Goal: Information Seeking & Learning: Compare options

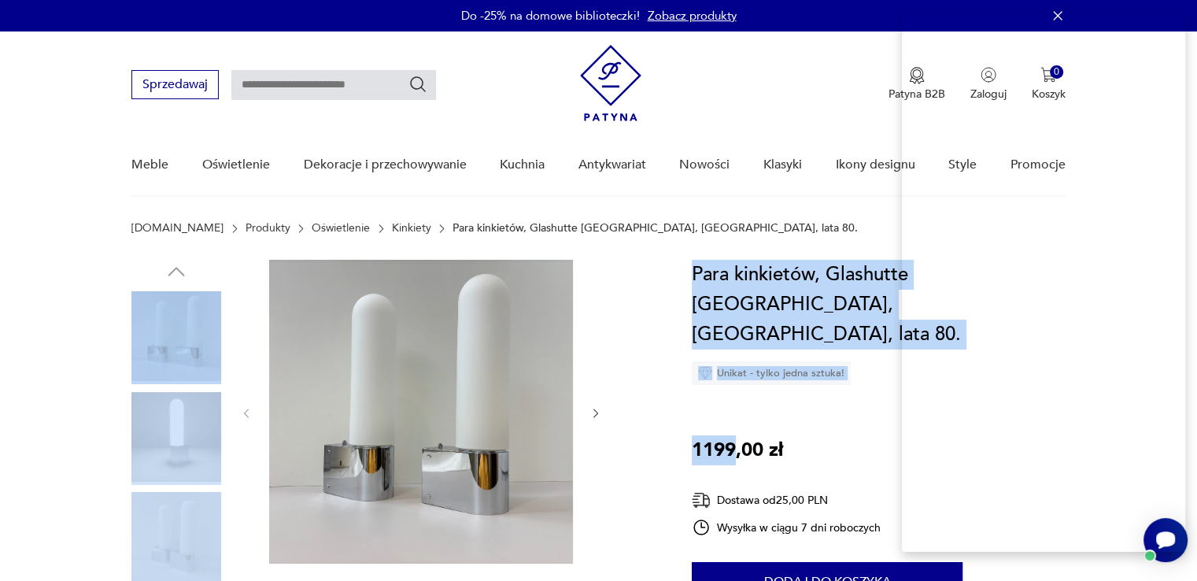
drag, startPoint x: 734, startPoint y: 420, endPoint x: 669, endPoint y: 413, distance: 64.9
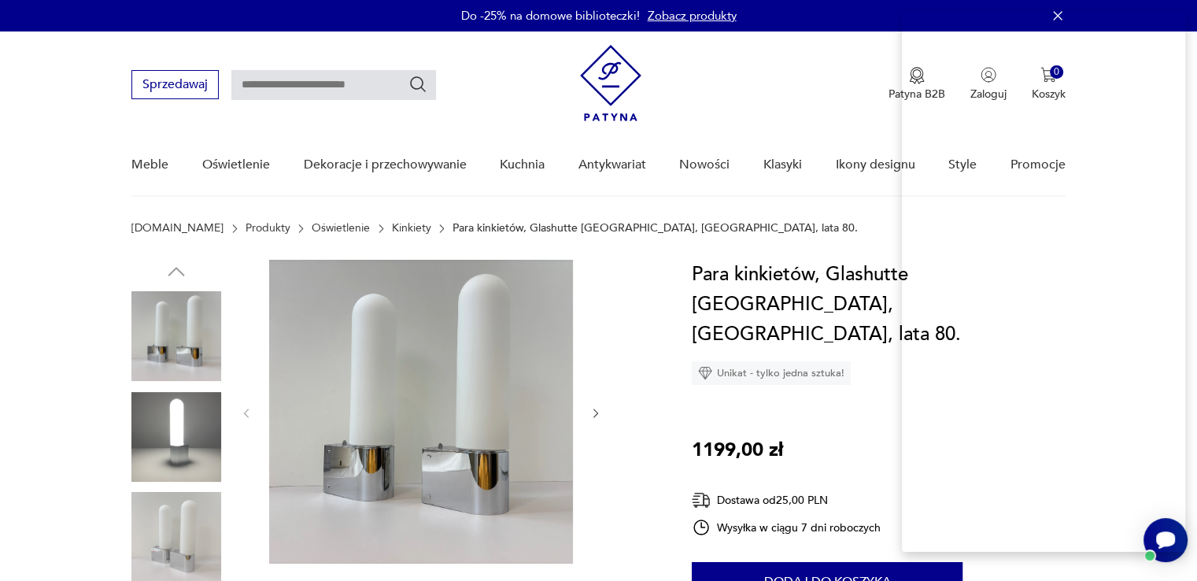
drag, startPoint x: 735, startPoint y: 416, endPoint x: 697, endPoint y: 416, distance: 37.8
click at [697, 435] on p "1199,00 zł" at bounding box center [737, 450] width 91 height 30
click at [694, 444] on div "Para kinkietów, Glashutte Limburg, Niemcy, lata 80. Unikat - tylko jedna sztuka…" at bounding box center [879, 505] width 374 height 491
drag, startPoint x: 694, startPoint y: 420, endPoint x: 734, endPoint y: 416, distance: 40.4
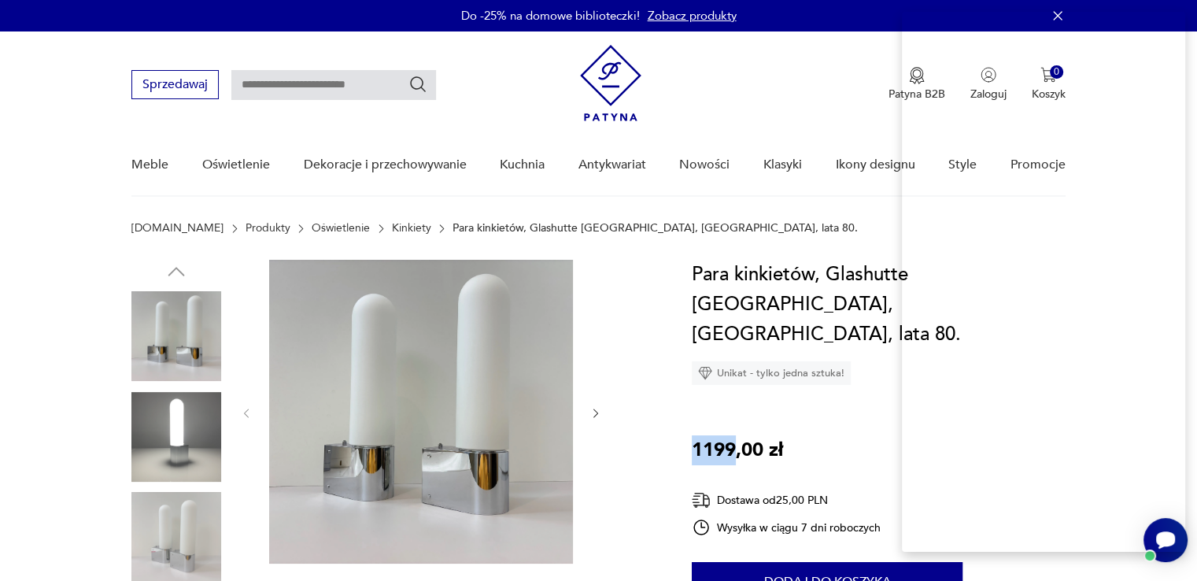
click at [734, 435] on p "1199,00 zł" at bounding box center [737, 450] width 91 height 30
copy p "1199"
click at [756, 95] on div "Patyna B2B Zaloguj 0 Koszyk Twój koszyk ( 0 ) Brak produktów w koszyku IDŹ DO K…" at bounding box center [823, 85] width 486 height 80
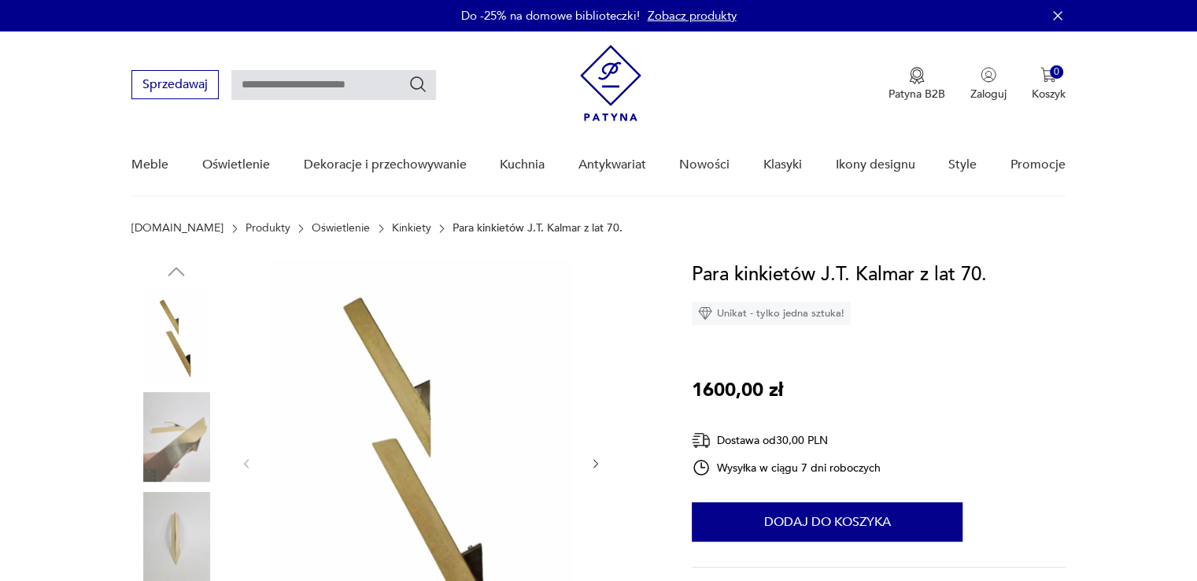
click at [159, 532] on img at bounding box center [176, 537] width 90 height 90
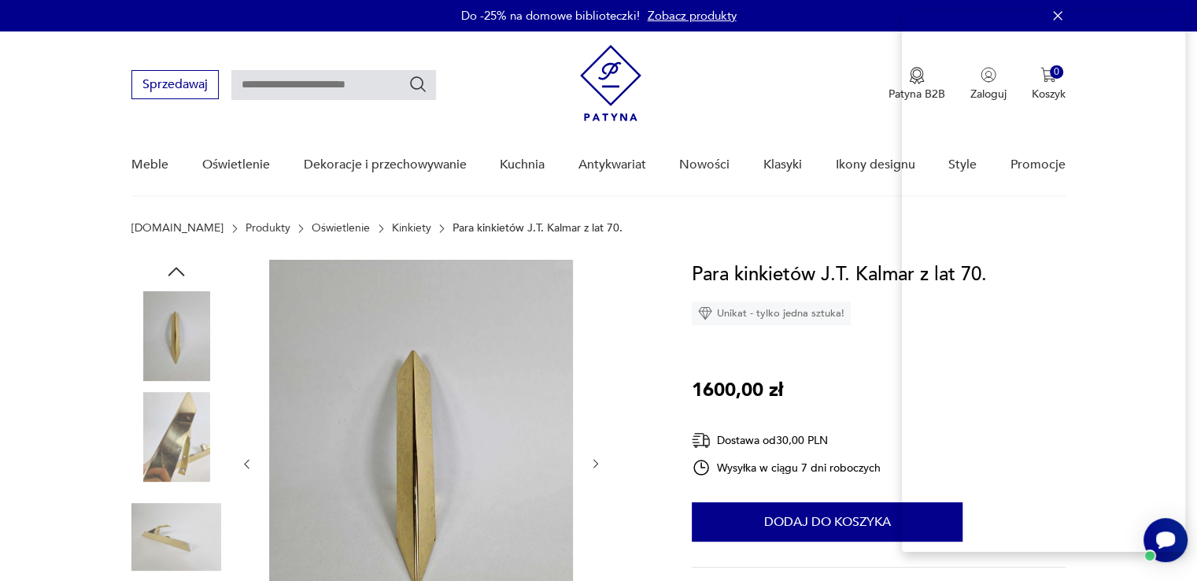
click at [178, 268] on icon "button" at bounding box center [177, 272] width 24 height 24
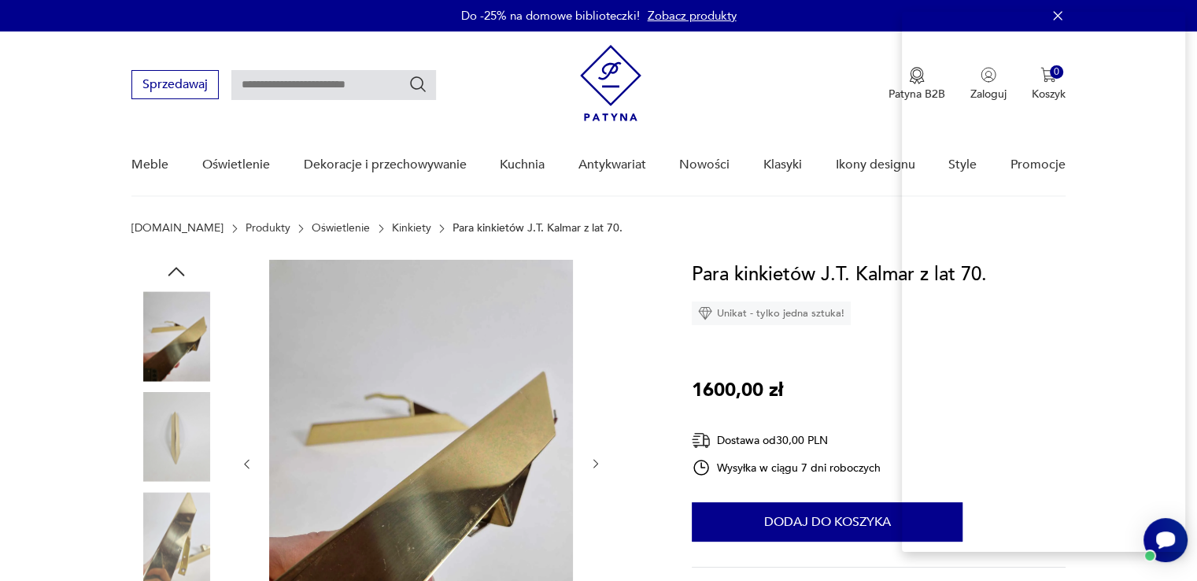
click at [178, 268] on icon "button" at bounding box center [177, 272] width 24 height 24
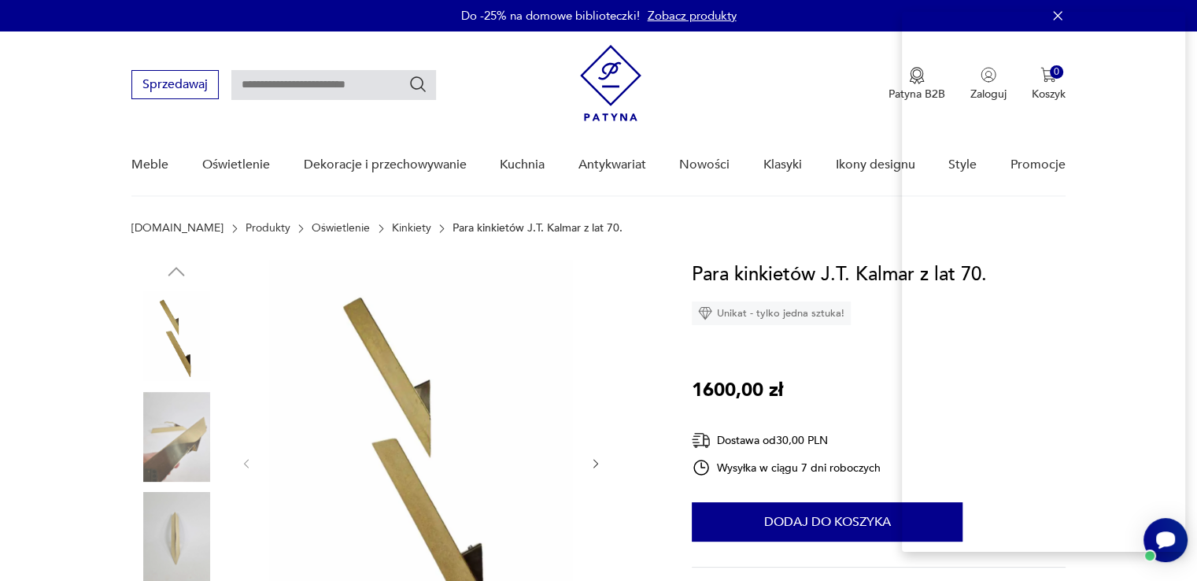
drag, startPoint x: 734, startPoint y: 389, endPoint x: 685, endPoint y: 395, distance: 49.2
copy p "1600"
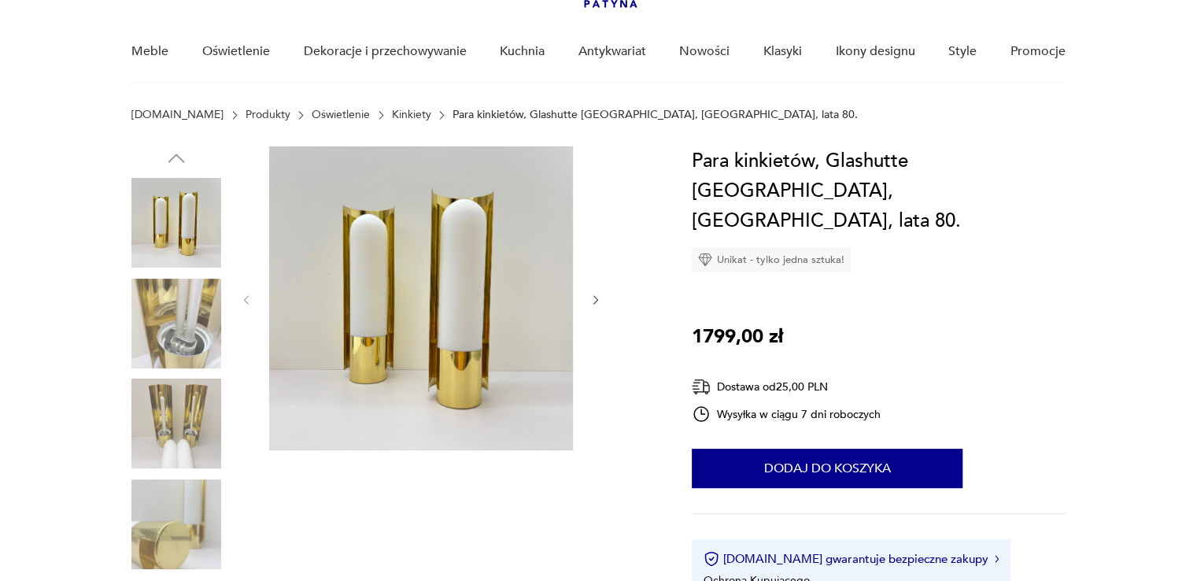
drag, startPoint x: 1208, startPoint y: 46, endPoint x: 1208, endPoint y: 65, distance: 18.9
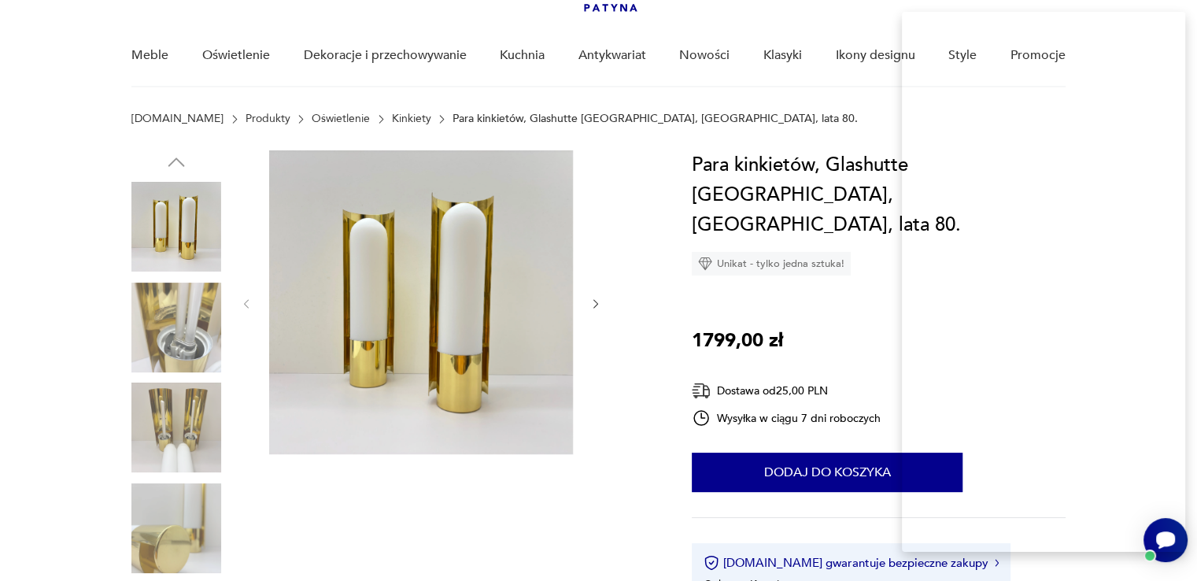
drag, startPoint x: 738, startPoint y: 302, endPoint x: 683, endPoint y: 302, distance: 55.9
copy p "1799"
click at [1061, 245] on div "Para kinkietów, Glashutte Limburg, Niemcy, lata 80. Unikat - tylko jedna sztuka…" at bounding box center [879, 395] width 374 height 491
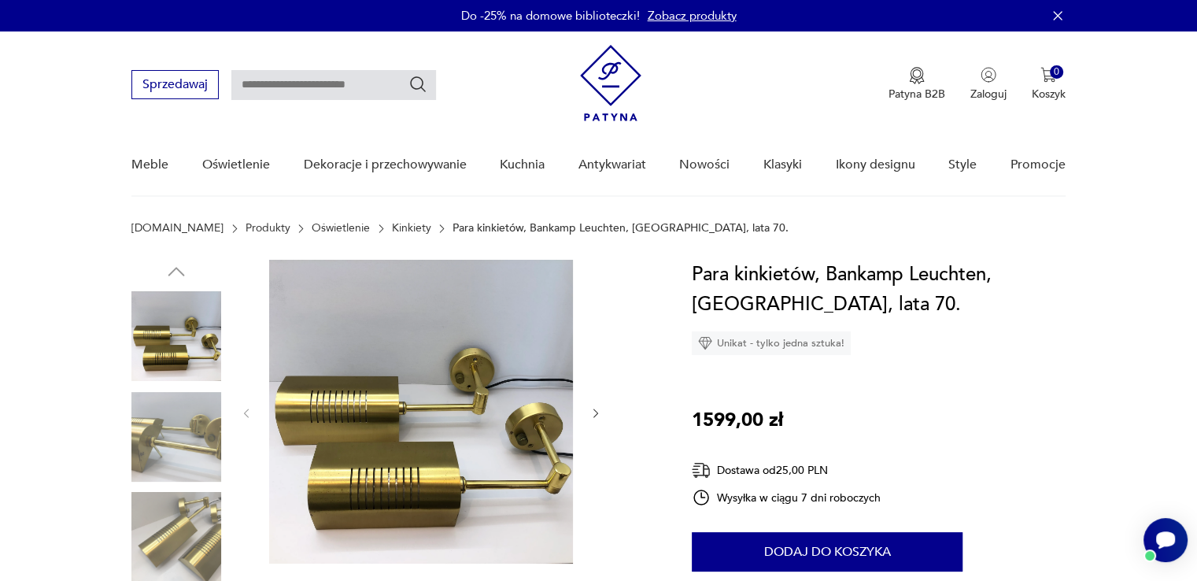
drag, startPoint x: 1208, startPoint y: 83, endPoint x: 1203, endPoint y: 47, distance: 35.9
drag, startPoint x: 738, startPoint y: 412, endPoint x: 675, endPoint y: 412, distance: 63.8
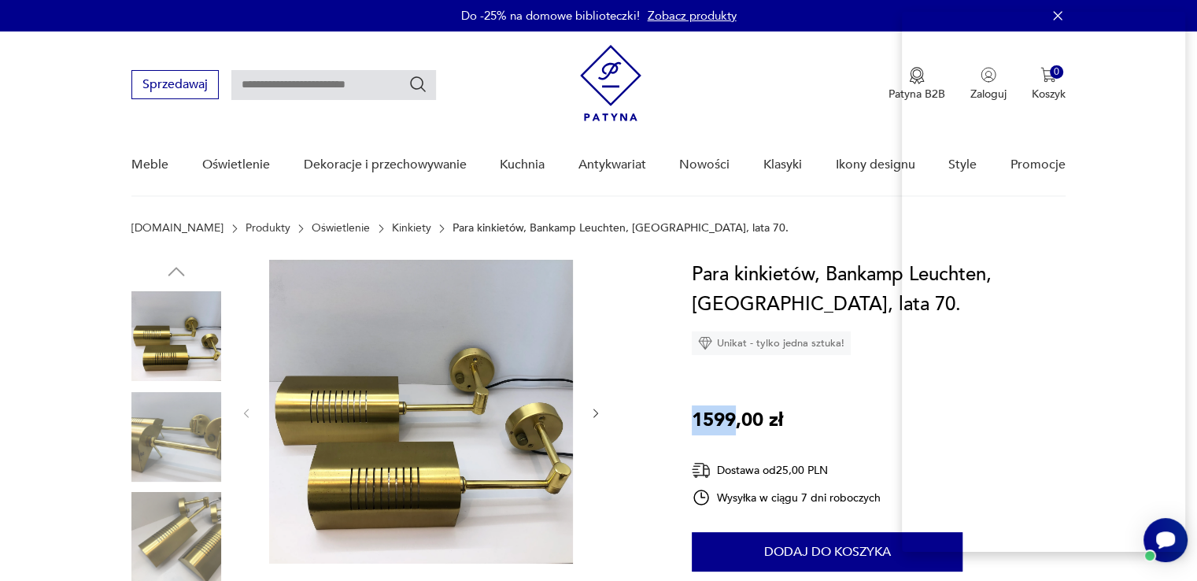
copy p "1599"
click at [173, 406] on img at bounding box center [176, 437] width 90 height 90
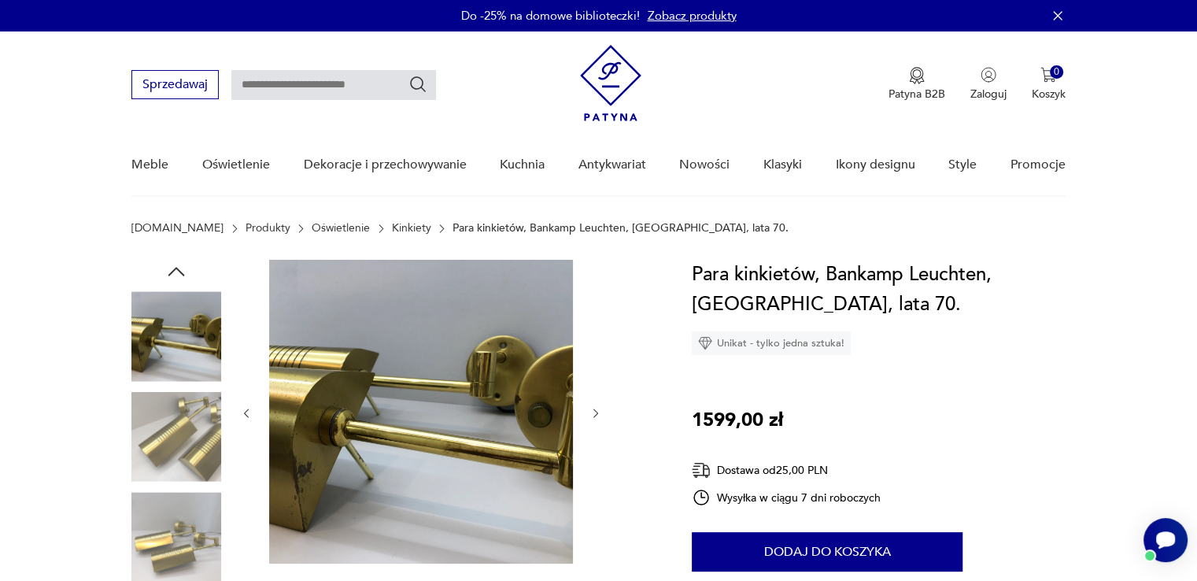
click at [161, 489] on div at bounding box center [176, 388] width 90 height 394
click at [179, 512] on img at bounding box center [176, 537] width 90 height 90
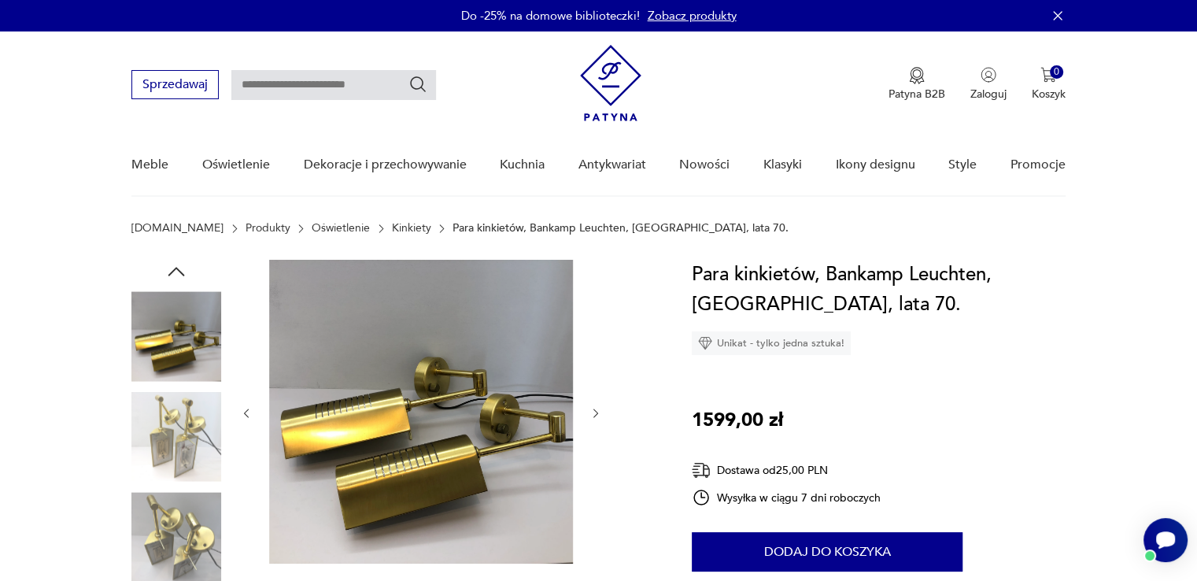
click at [182, 549] on img at bounding box center [176, 537] width 90 height 90
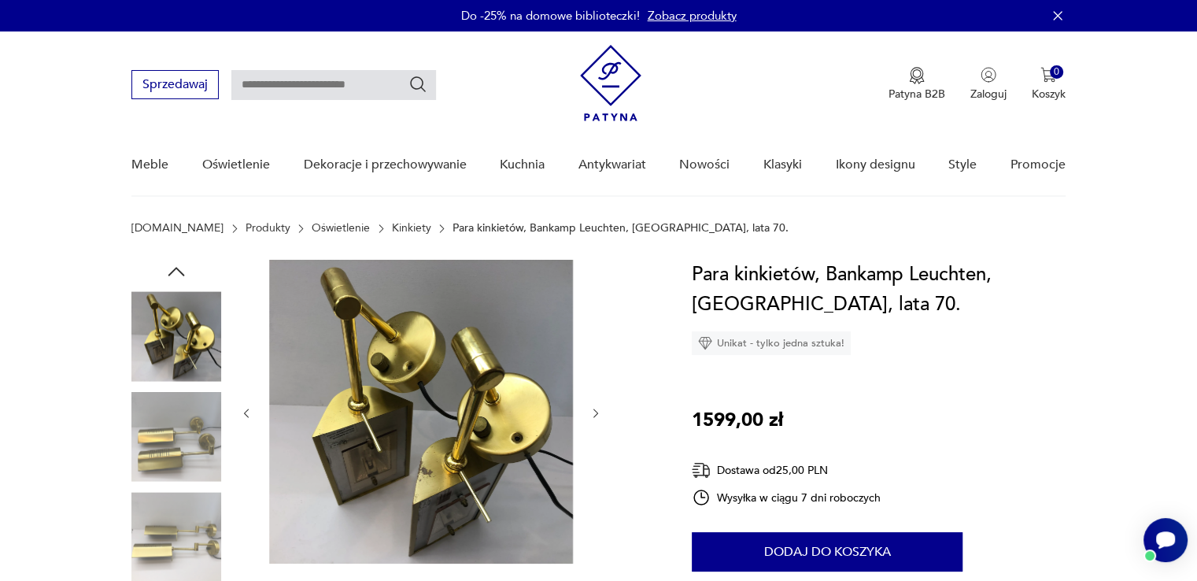
click at [183, 432] on img at bounding box center [176, 437] width 90 height 90
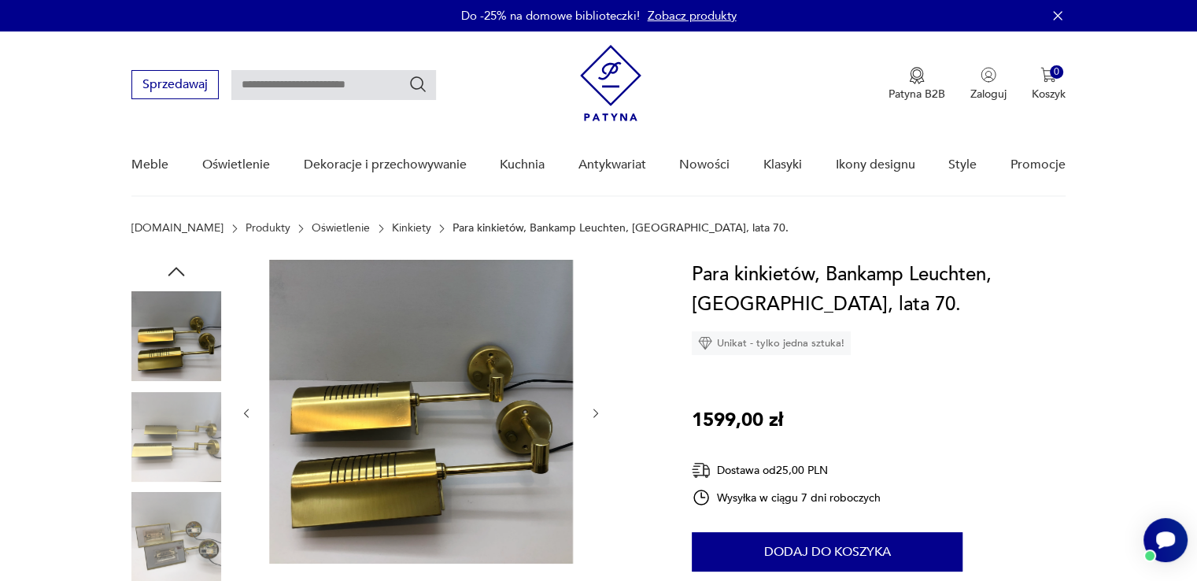
click at [183, 478] on img at bounding box center [176, 437] width 90 height 90
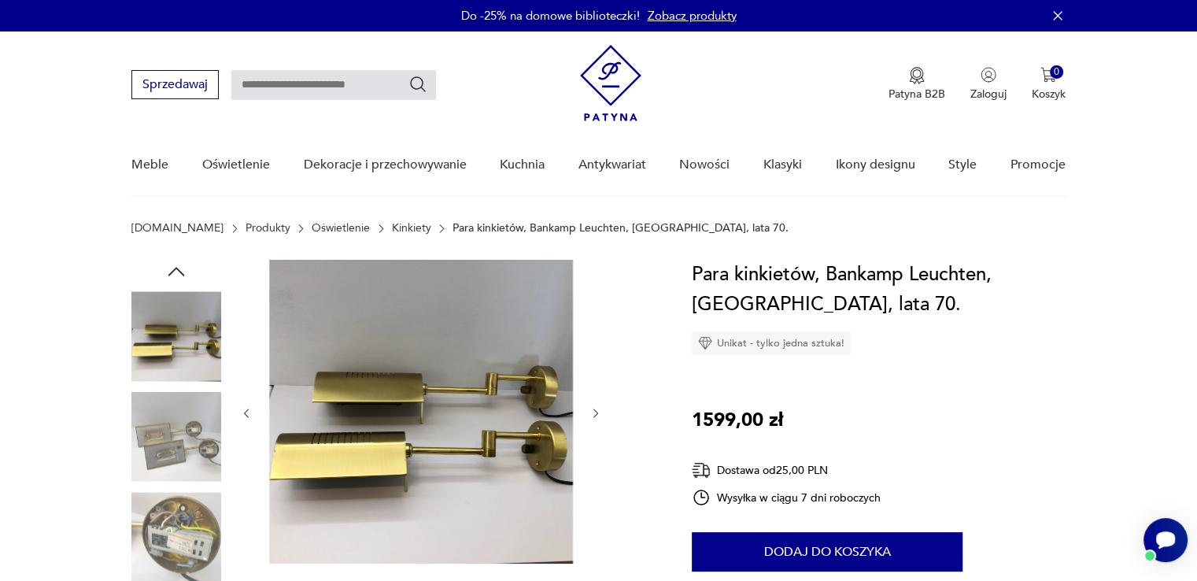
click at [186, 490] on div at bounding box center [176, 488] width 90 height 394
click at [192, 562] on img at bounding box center [176, 537] width 90 height 90
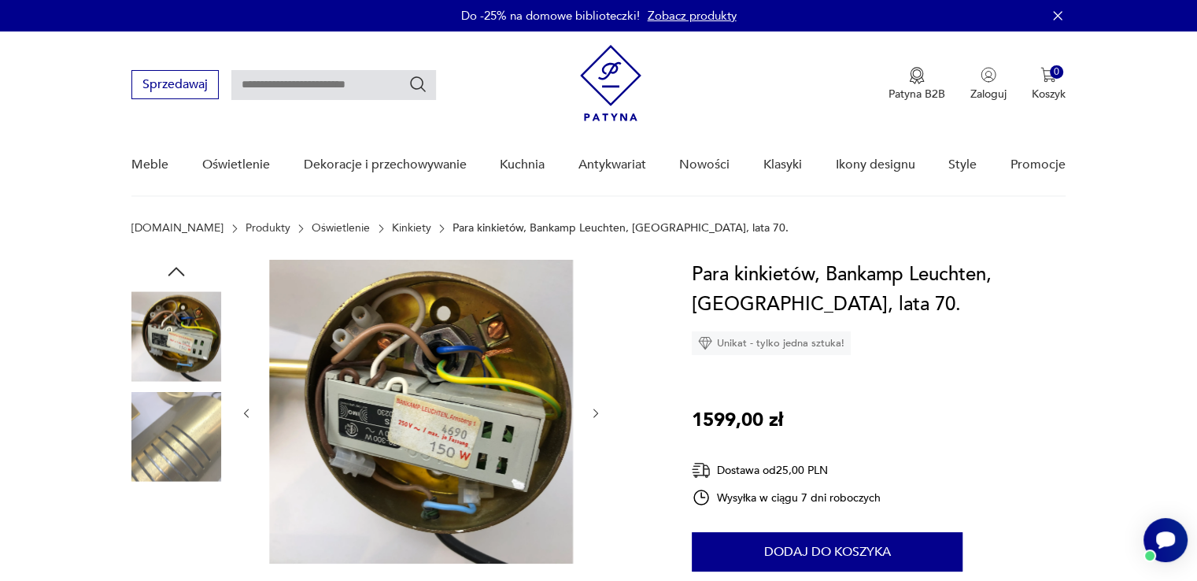
click at [192, 454] on img at bounding box center [176, 437] width 90 height 90
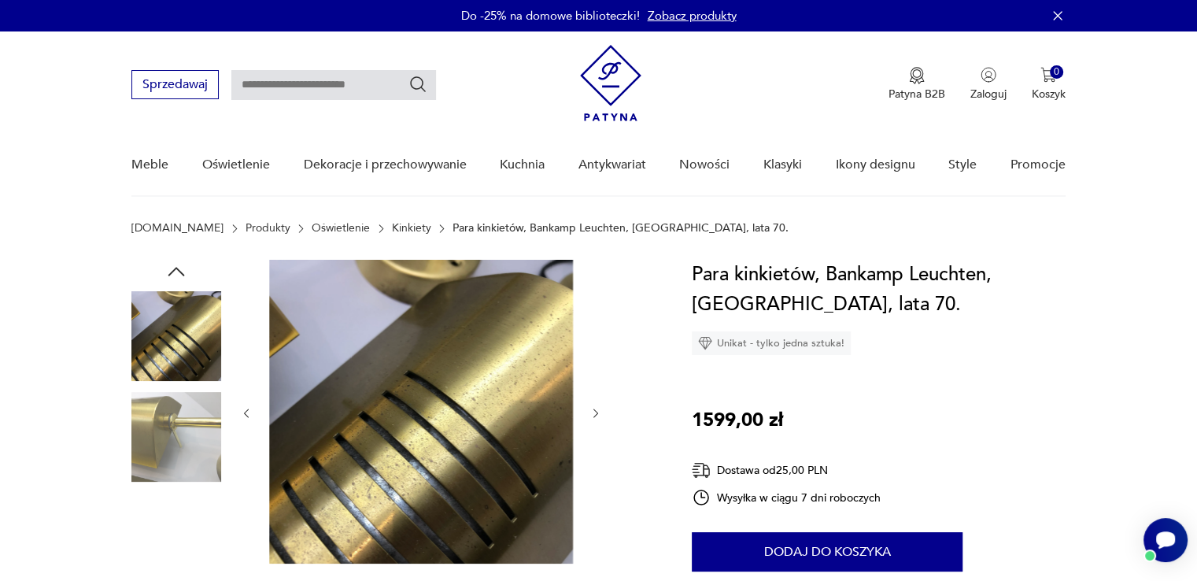
click at [192, 457] on img at bounding box center [176, 437] width 90 height 90
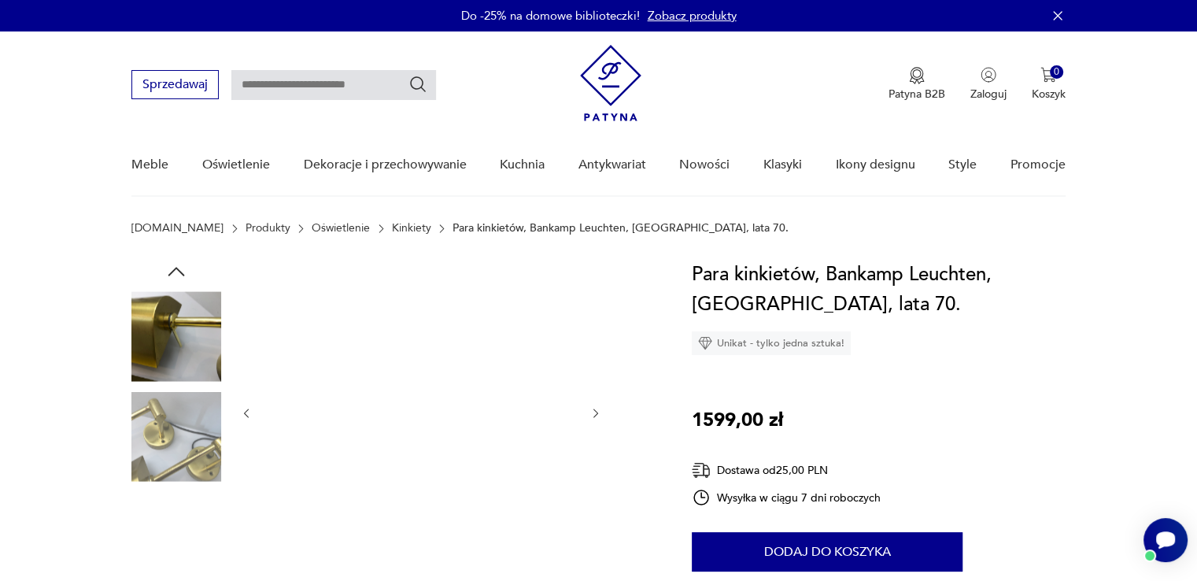
click at [192, 457] on img at bounding box center [176, 437] width 90 height 90
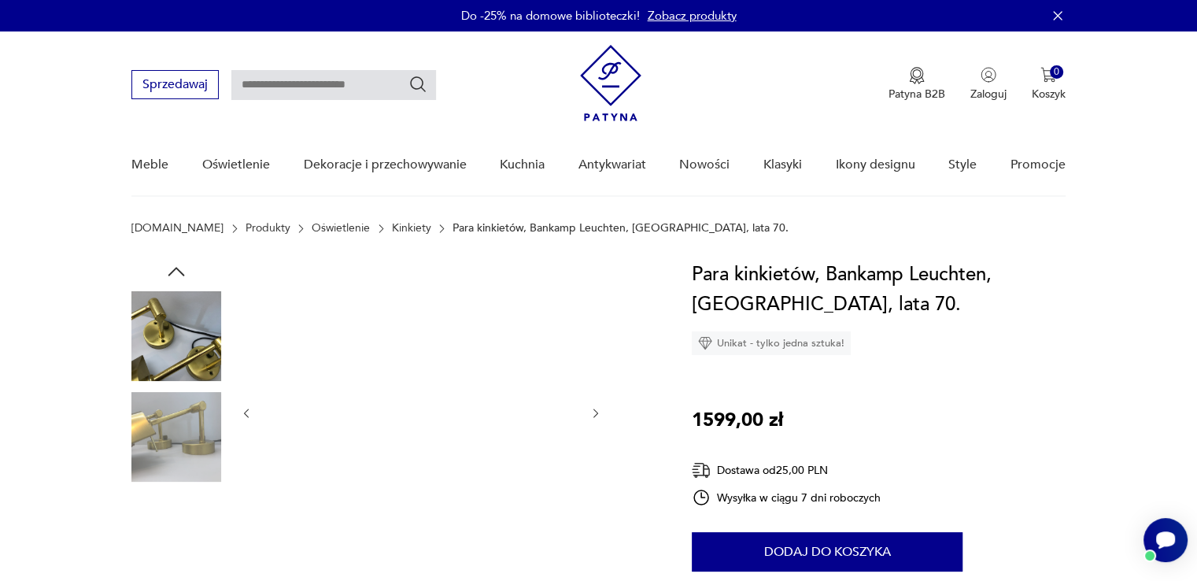
click at [192, 457] on img at bounding box center [176, 437] width 90 height 90
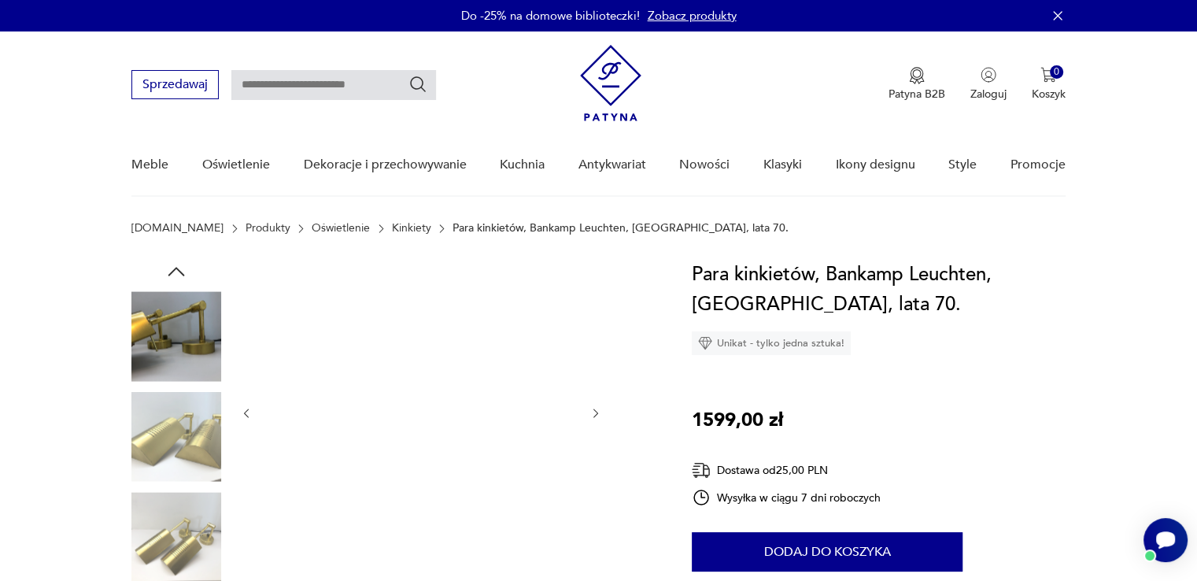
click at [192, 457] on img at bounding box center [176, 437] width 90 height 90
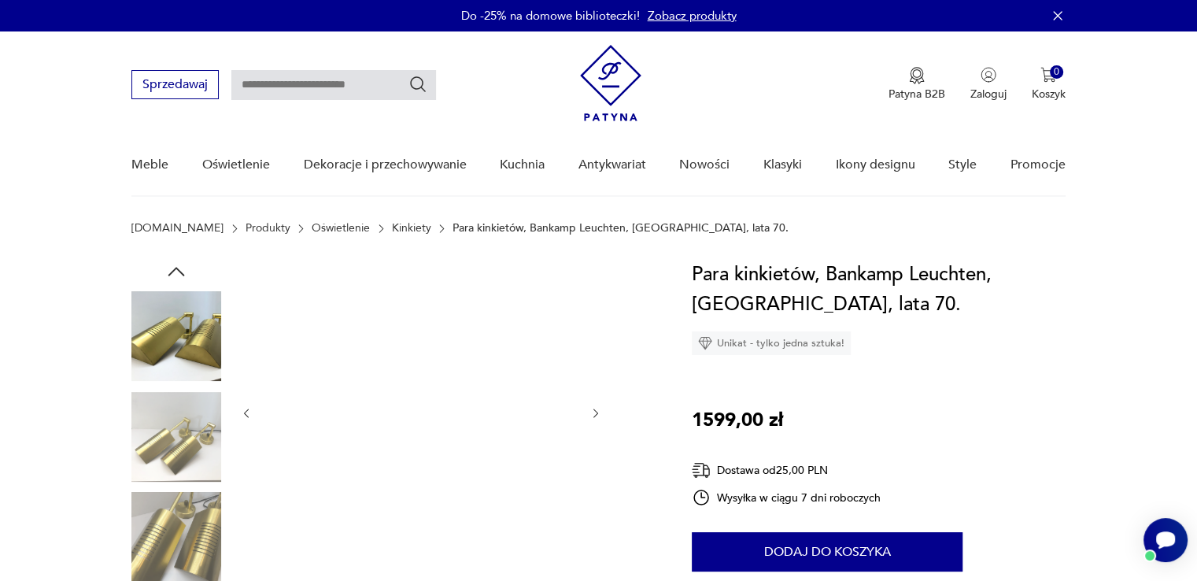
click at [192, 457] on img at bounding box center [176, 437] width 90 height 90
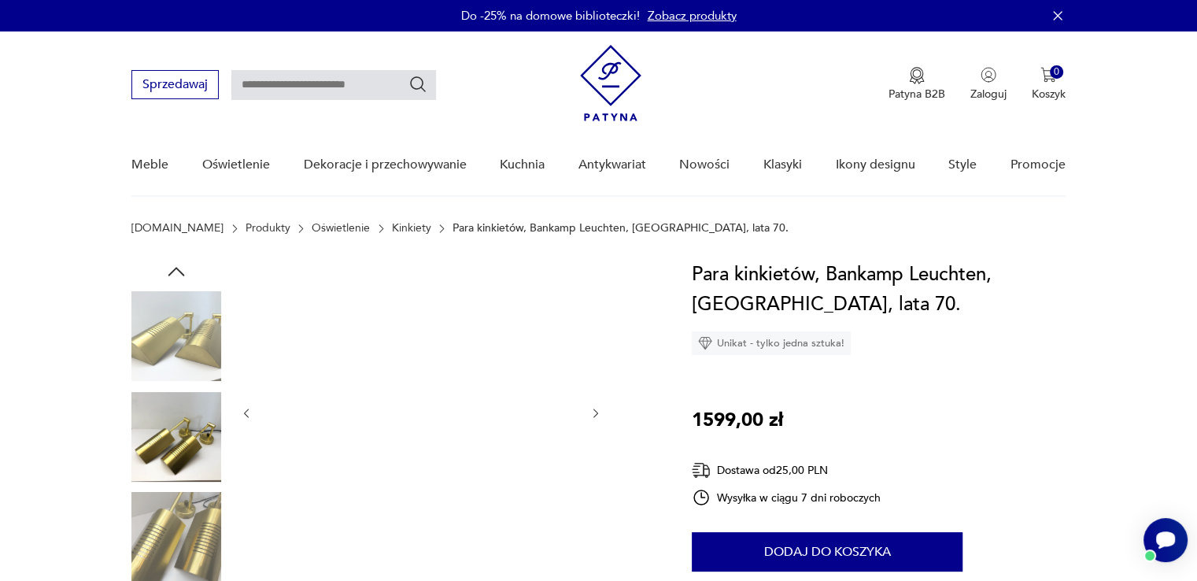
click at [192, 457] on img at bounding box center [176, 437] width 90 height 90
click at [191, 520] on img at bounding box center [176, 537] width 90 height 90
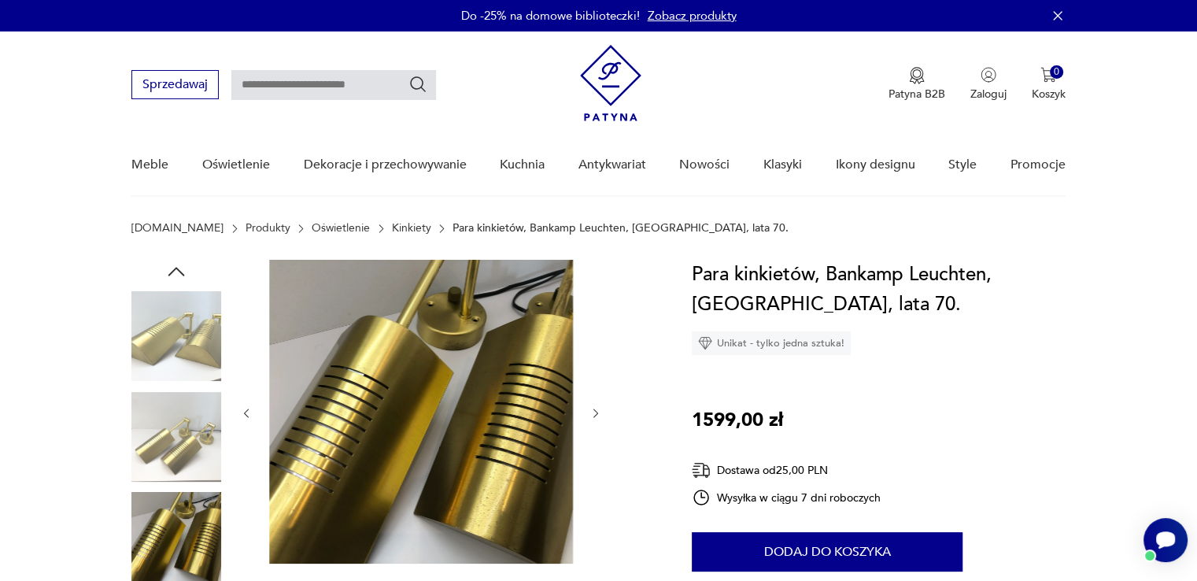
click at [183, 260] on icon "button" at bounding box center [177, 272] width 24 height 24
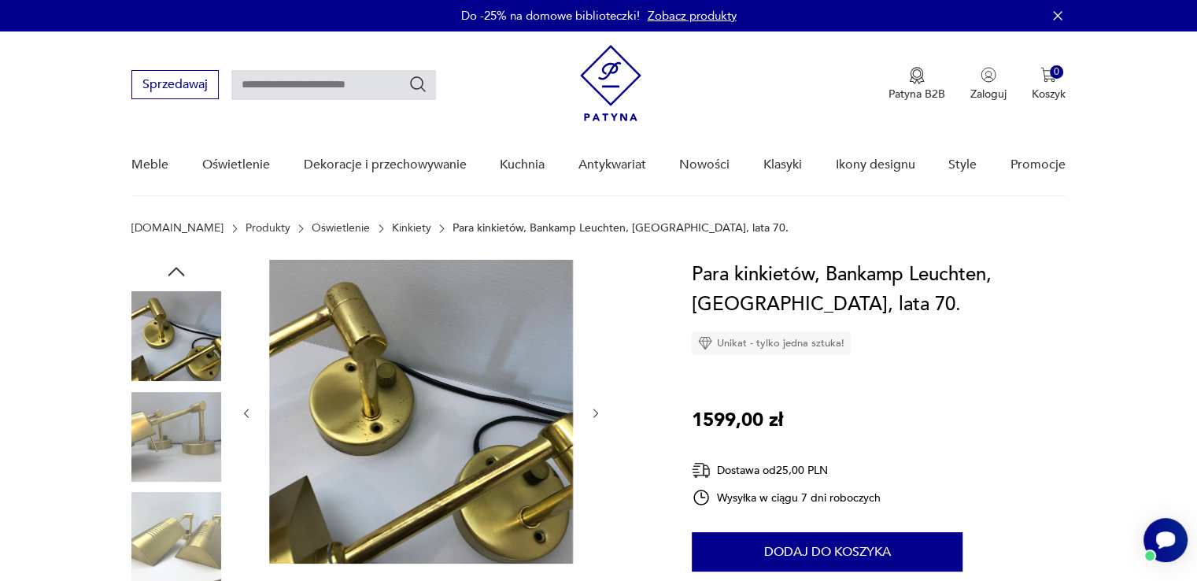
click at [183, 260] on icon "button" at bounding box center [177, 272] width 24 height 24
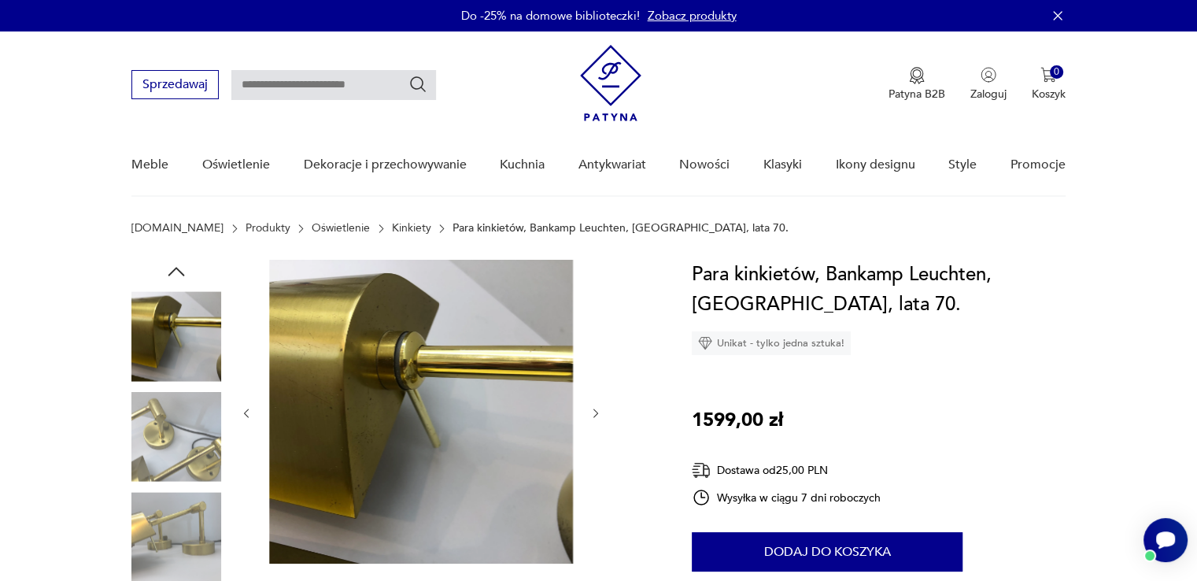
click at [183, 260] on icon "button" at bounding box center [177, 272] width 24 height 24
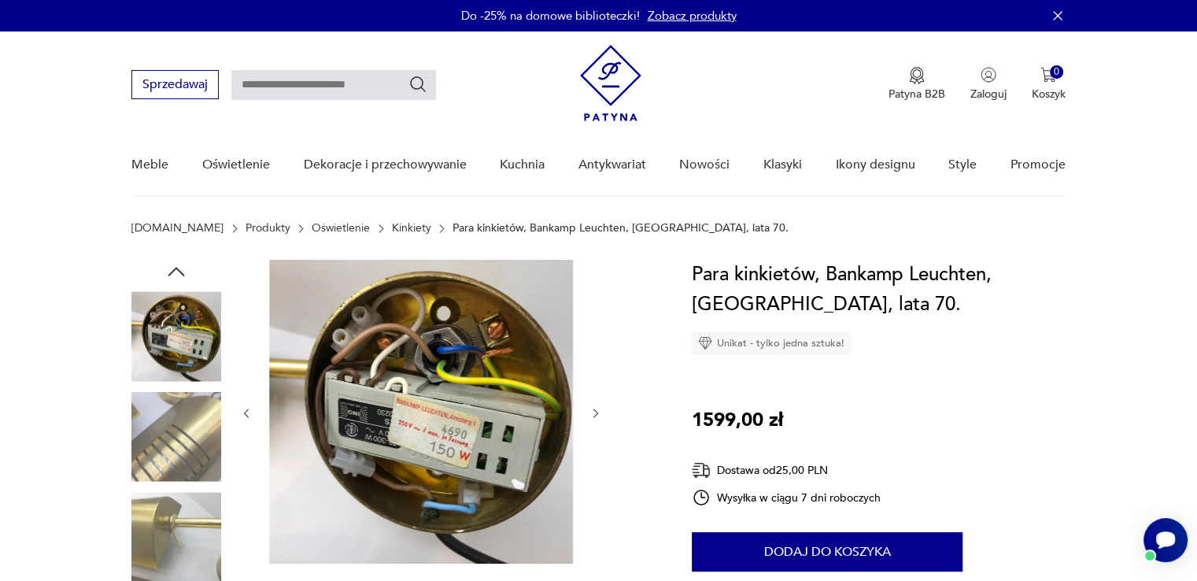
click at [183, 260] on icon "button" at bounding box center [177, 272] width 24 height 24
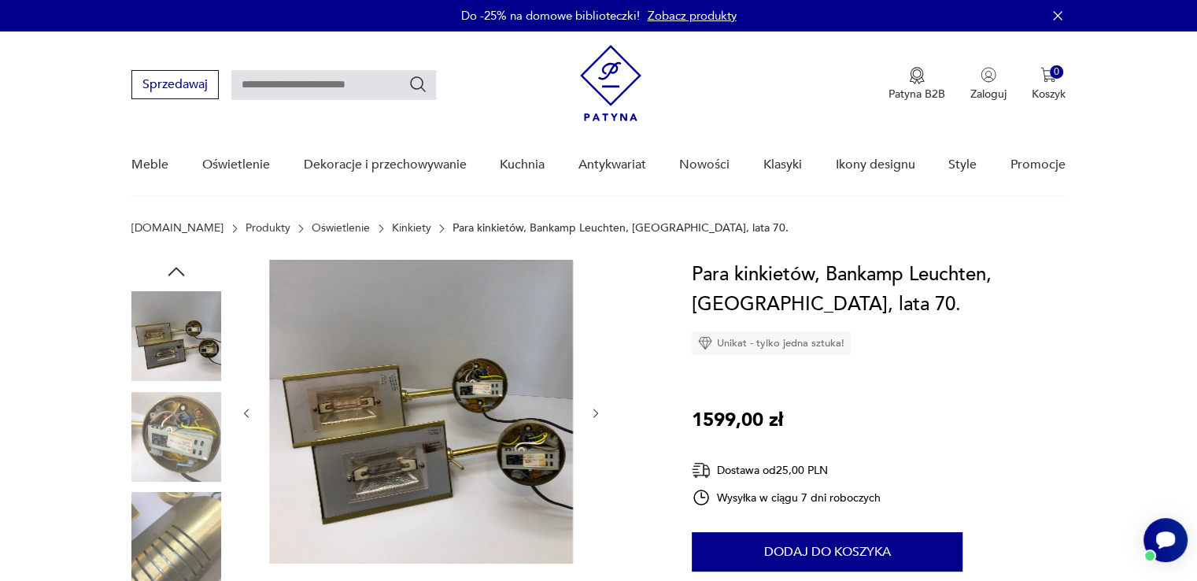
click at [183, 260] on icon "button" at bounding box center [177, 272] width 24 height 24
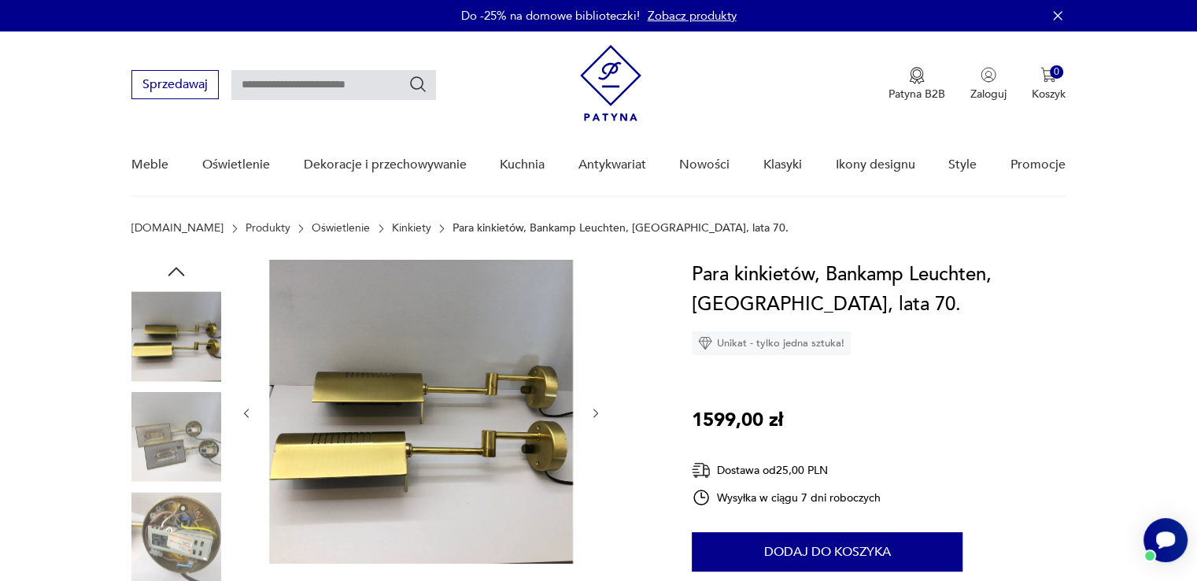
click at [183, 260] on icon "button" at bounding box center [177, 272] width 24 height 24
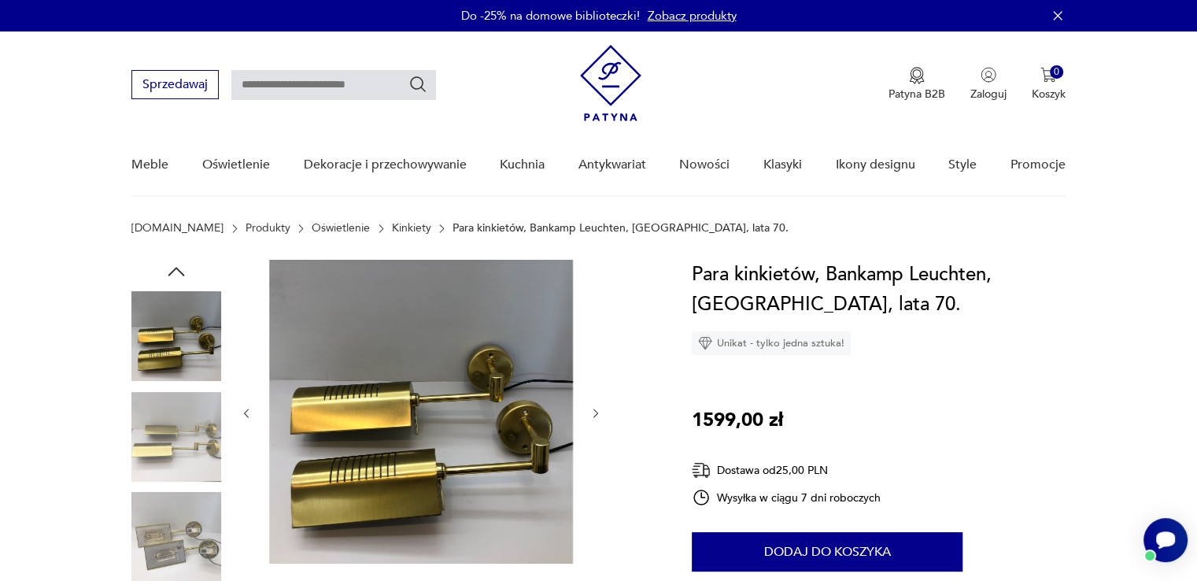
click at [186, 268] on icon "button" at bounding box center [177, 272] width 24 height 24
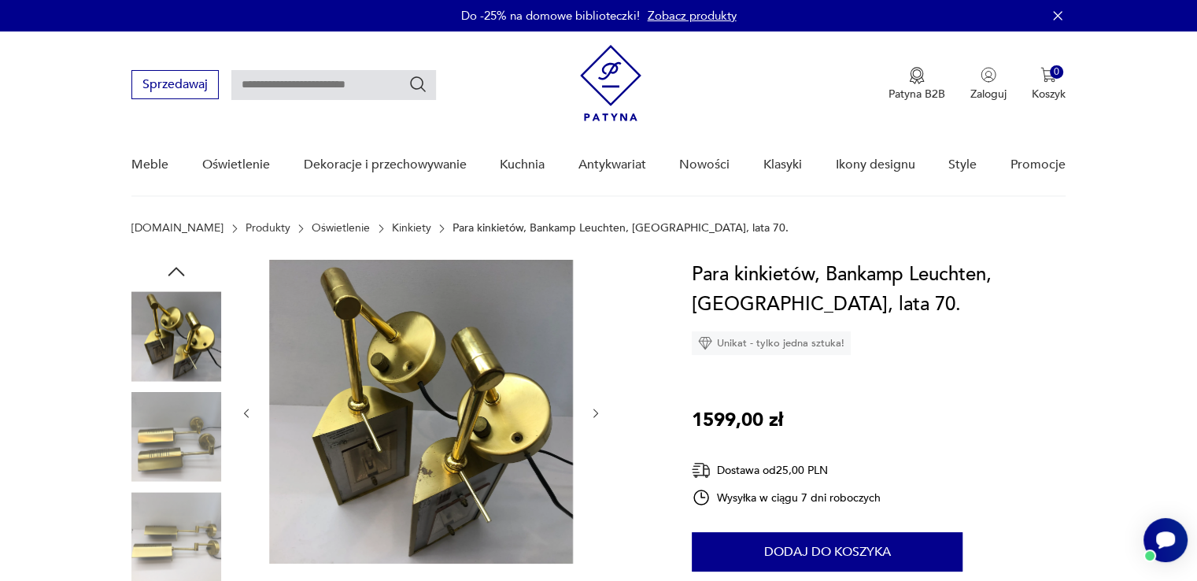
click at [186, 268] on icon "button" at bounding box center [177, 272] width 24 height 24
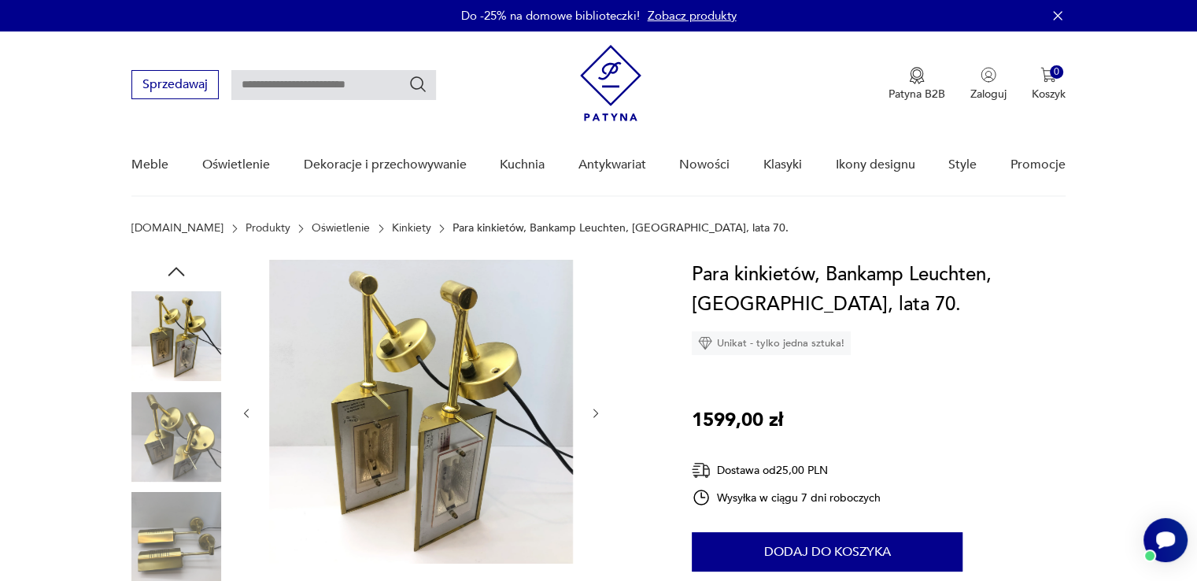
click at [186, 268] on icon "button" at bounding box center [177, 272] width 24 height 24
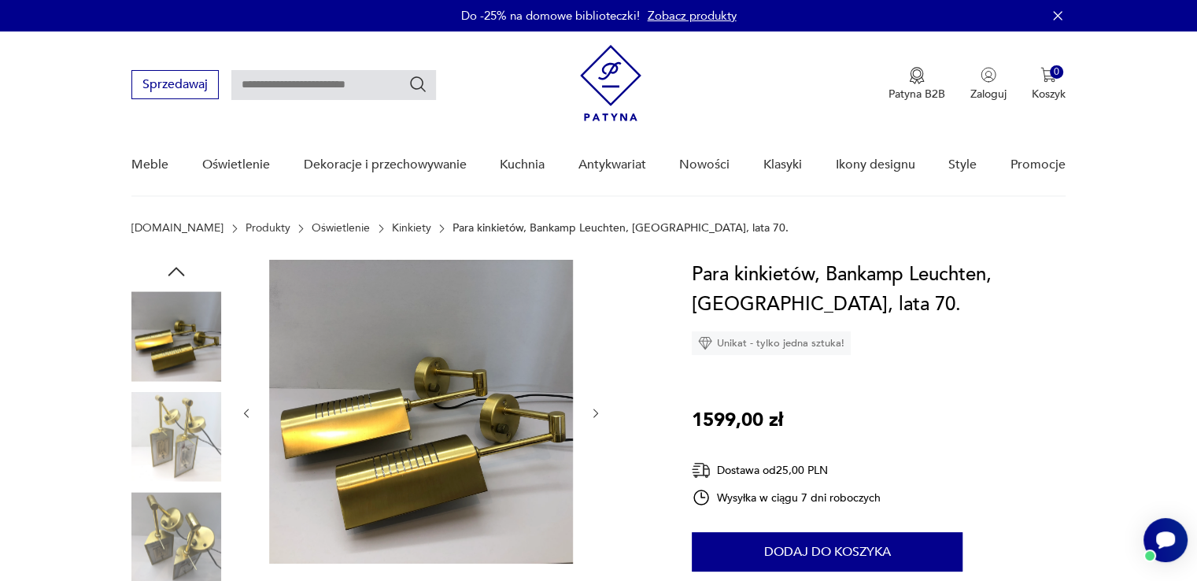
click at [186, 268] on icon "button" at bounding box center [177, 272] width 24 height 24
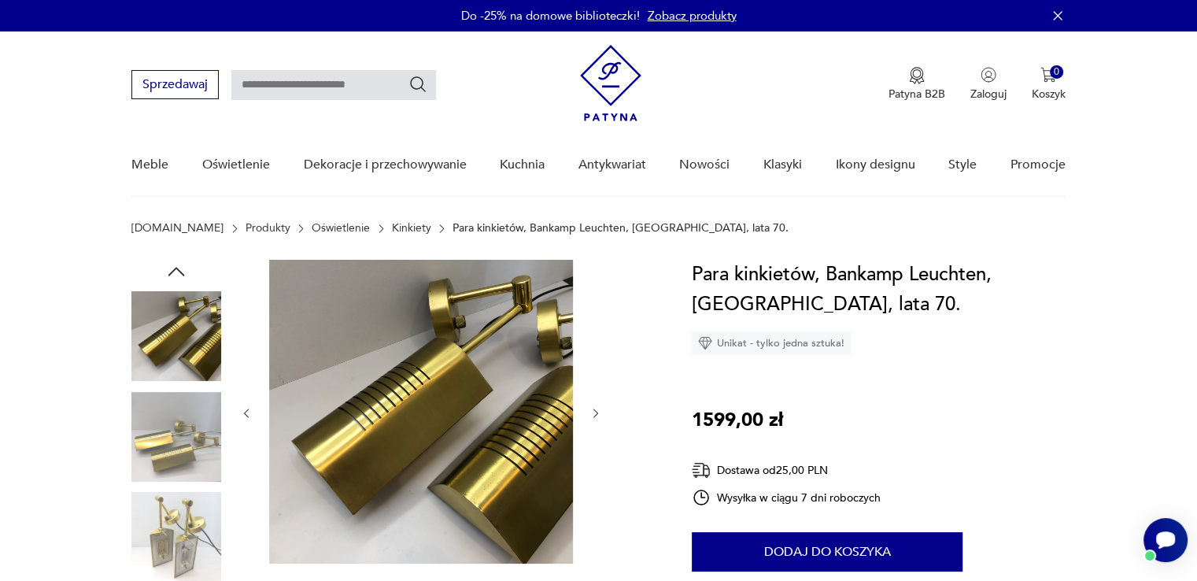
click at [186, 268] on icon "button" at bounding box center [177, 272] width 24 height 24
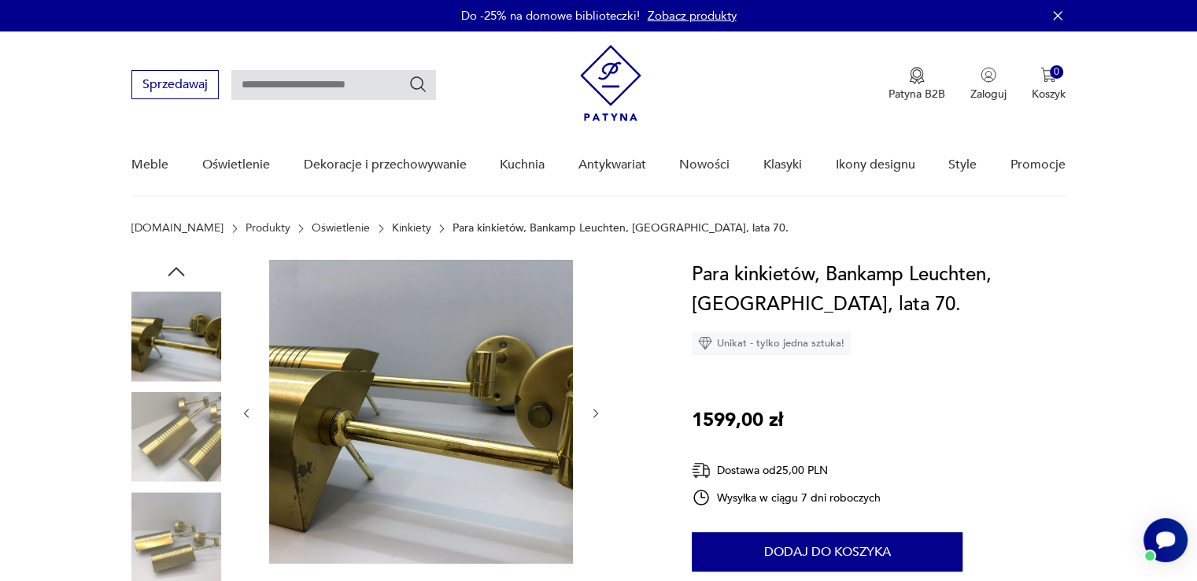
click at [186, 268] on icon "button" at bounding box center [177, 272] width 24 height 24
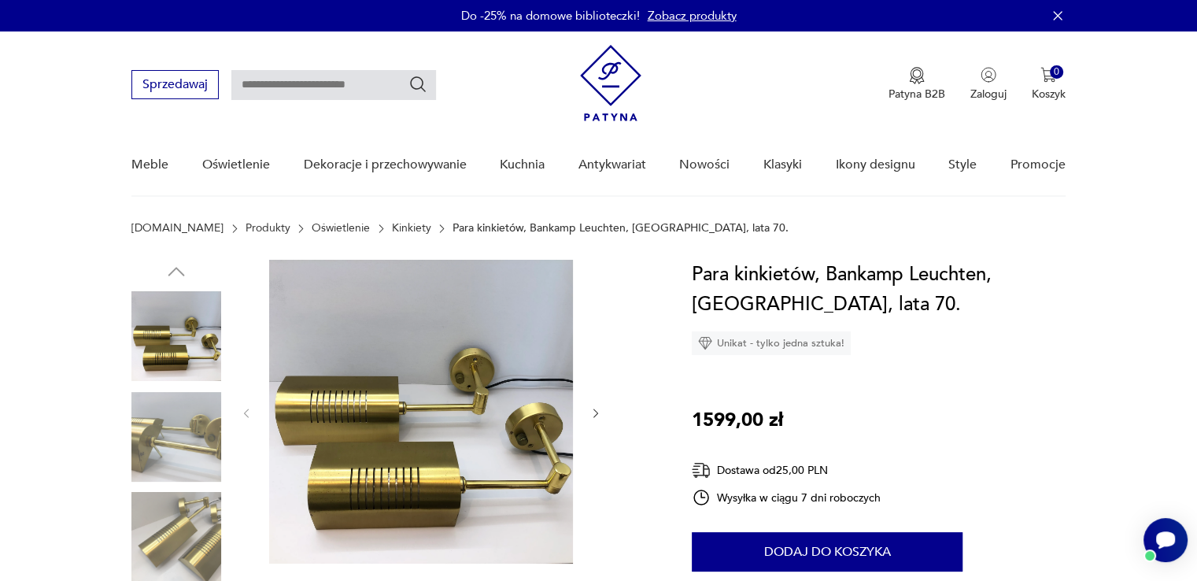
click at [167, 341] on img at bounding box center [176, 336] width 90 height 90
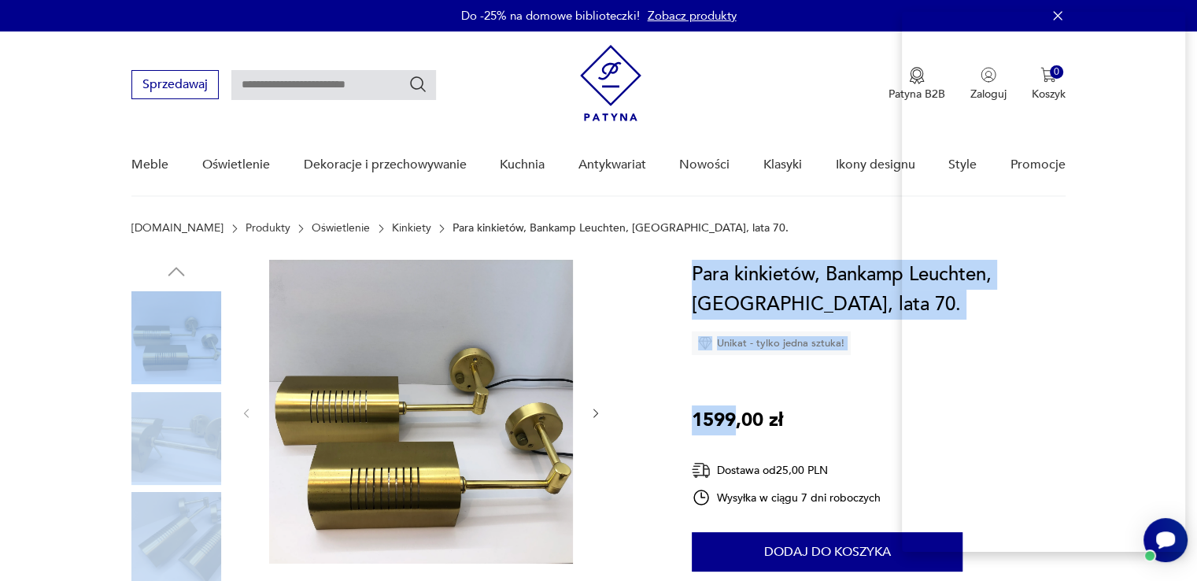
drag, startPoint x: 734, startPoint y: 415, endPoint x: 659, endPoint y: 420, distance: 74.9
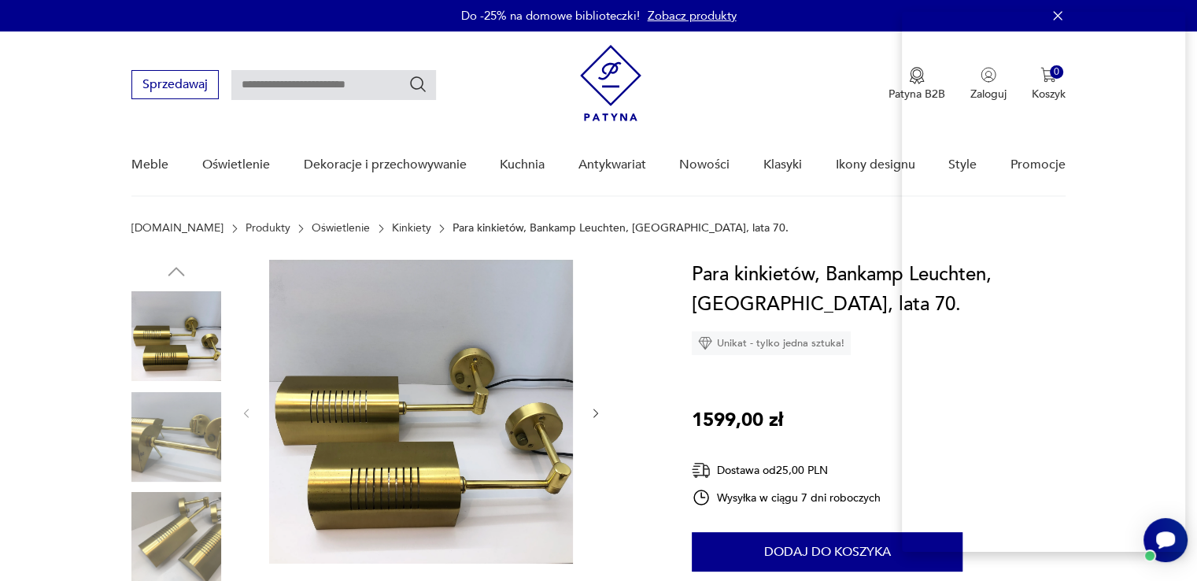
click at [751, 402] on div "Para kinkietów, Bankamp Leuchten, Niemcy, lata 70. Unikat - tylko jedna sztuka!…" at bounding box center [879, 490] width 374 height 461
drag, startPoint x: 734, startPoint y: 410, endPoint x: 688, endPoint y: 419, distance: 47.2
copy p "1599"
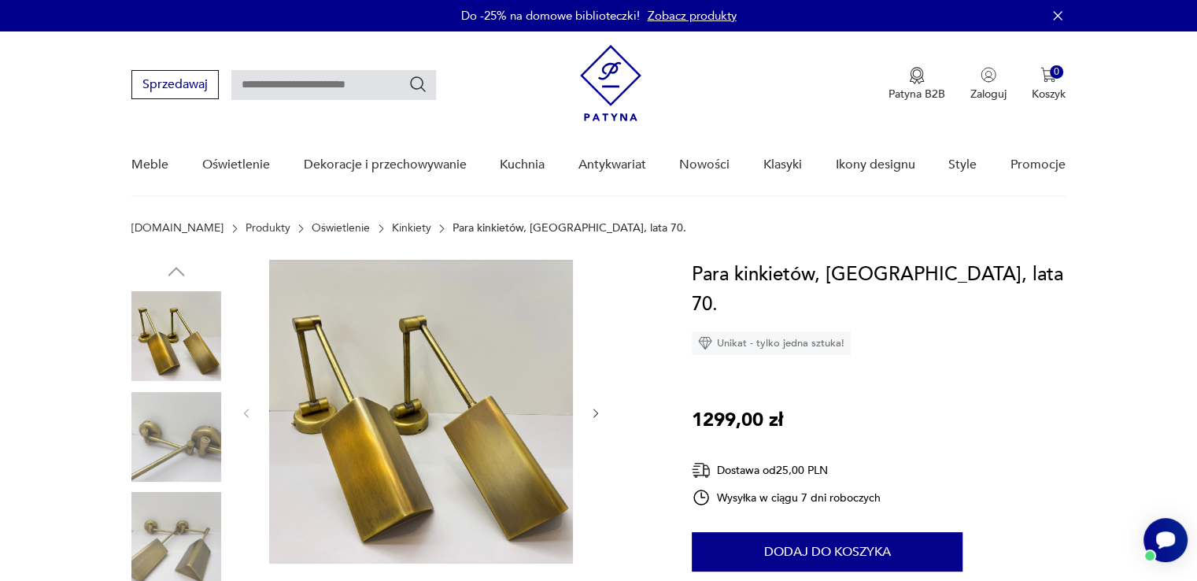
drag, startPoint x: 1208, startPoint y: 72, endPoint x: 1208, endPoint y: 45, distance: 27.6
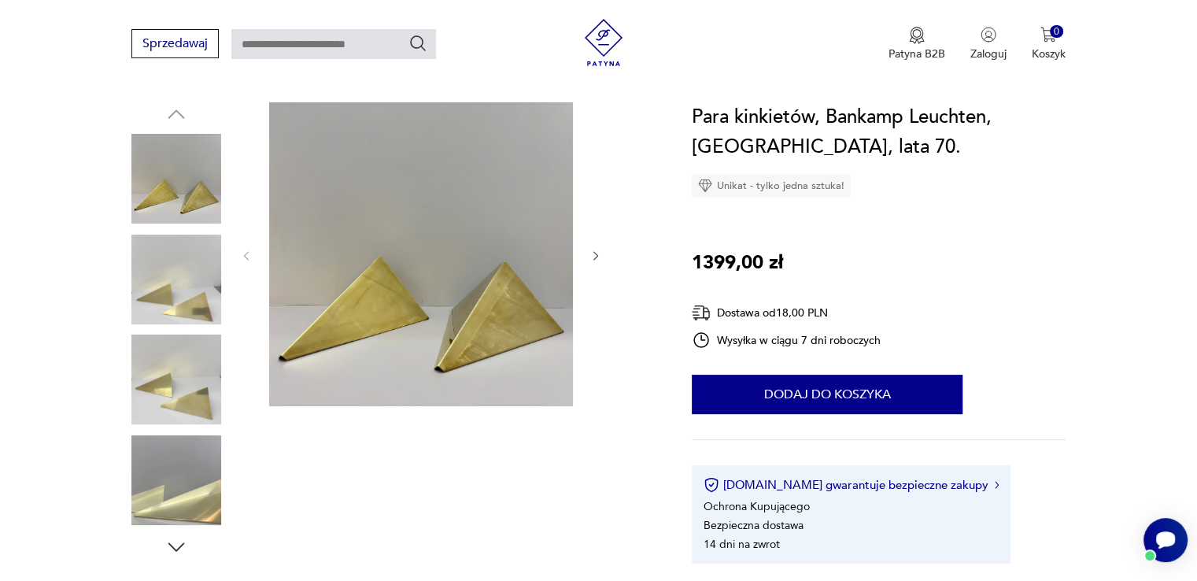
click at [597, 253] on icon "button" at bounding box center [596, 256] width 13 height 13
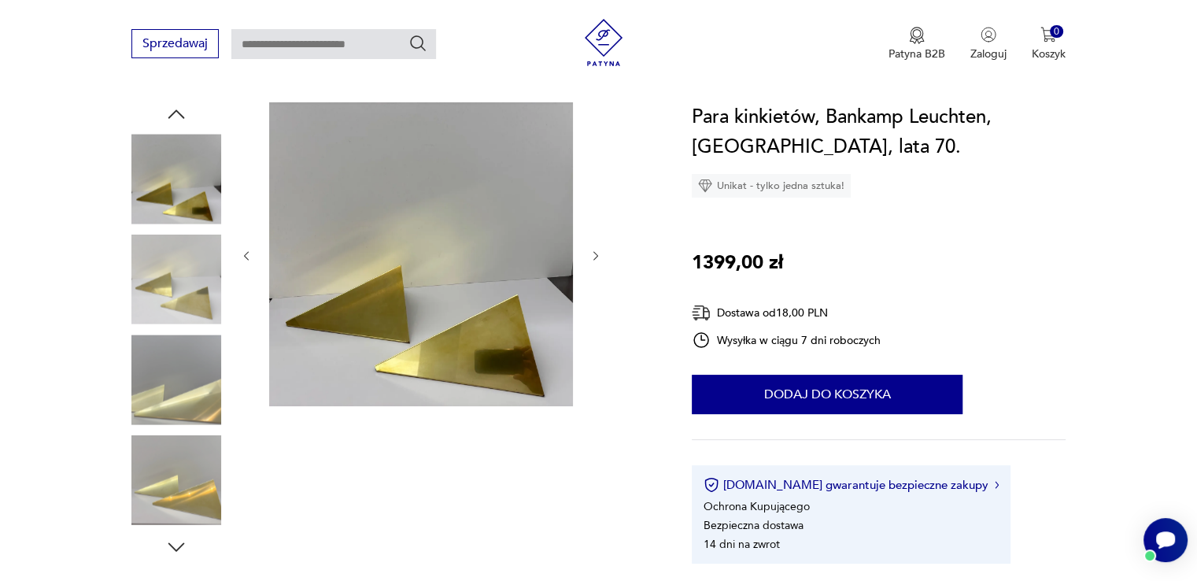
click at [596, 253] on icon "button" at bounding box center [596, 255] width 5 height 9
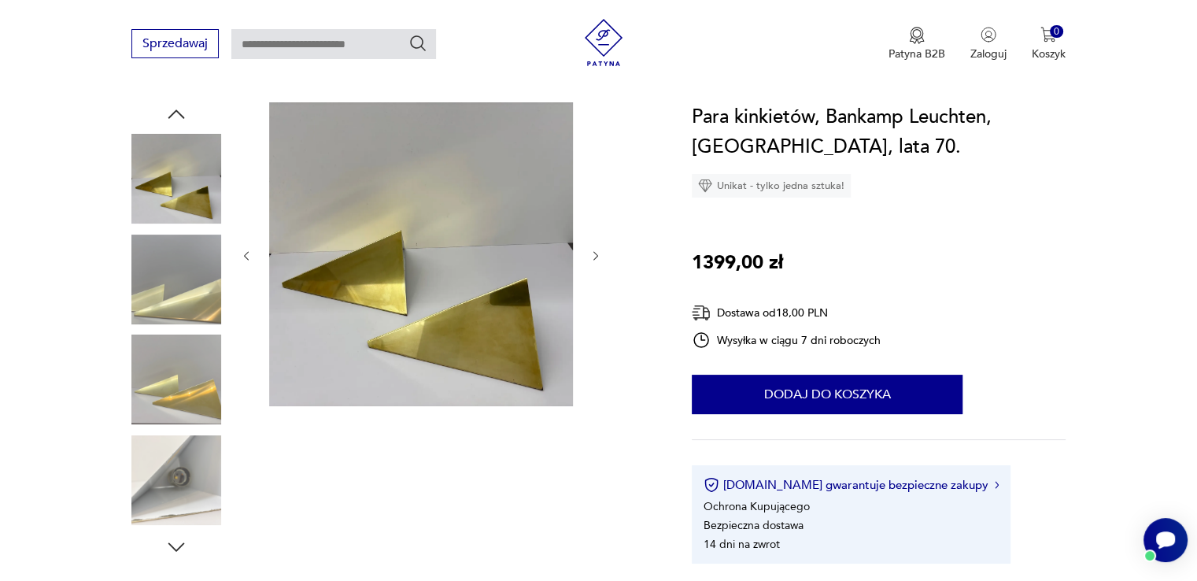
click at [248, 241] on div at bounding box center [421, 255] width 362 height 307
click at [246, 256] on icon "button" at bounding box center [246, 256] width 13 height 13
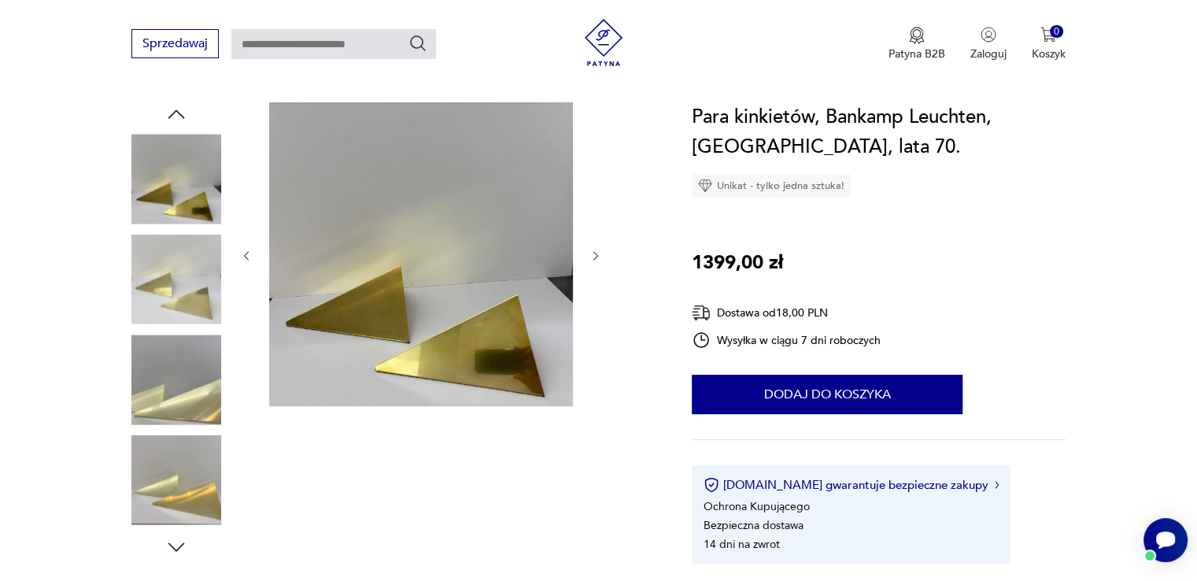
click at [246, 257] on icon "button" at bounding box center [246, 256] width 13 height 13
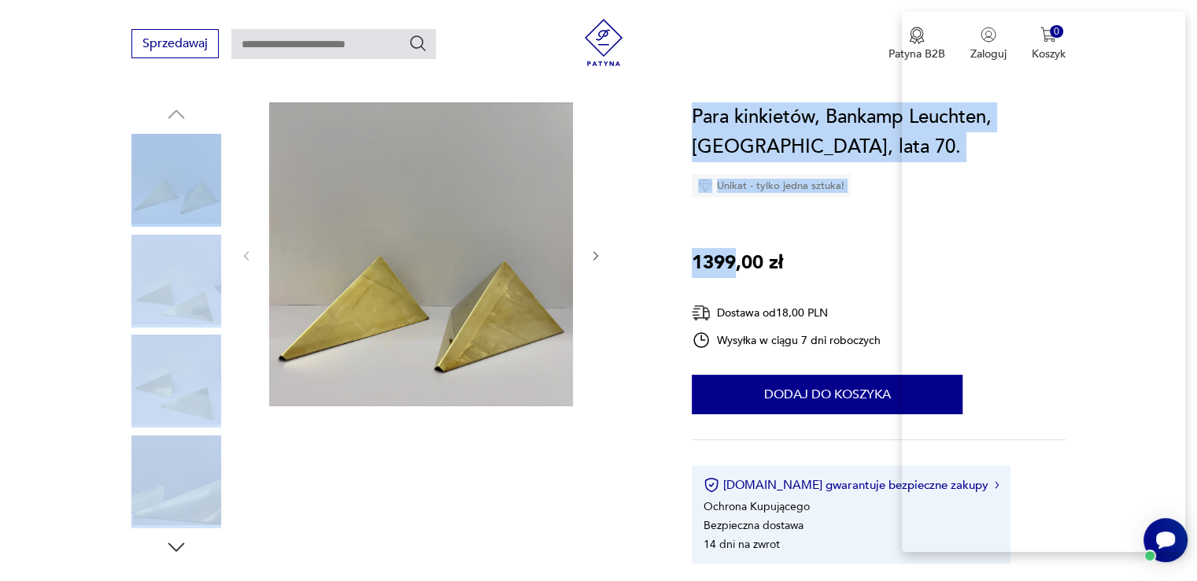
drag, startPoint x: 738, startPoint y: 256, endPoint x: 668, endPoint y: 259, distance: 70.1
click at [668, 259] on section "Opis produktu Para kinkietów wyprodukowanych dla Bankamp Leuchten w [GEOGRAPHIC…" at bounding box center [598, 592] width 1197 height 980
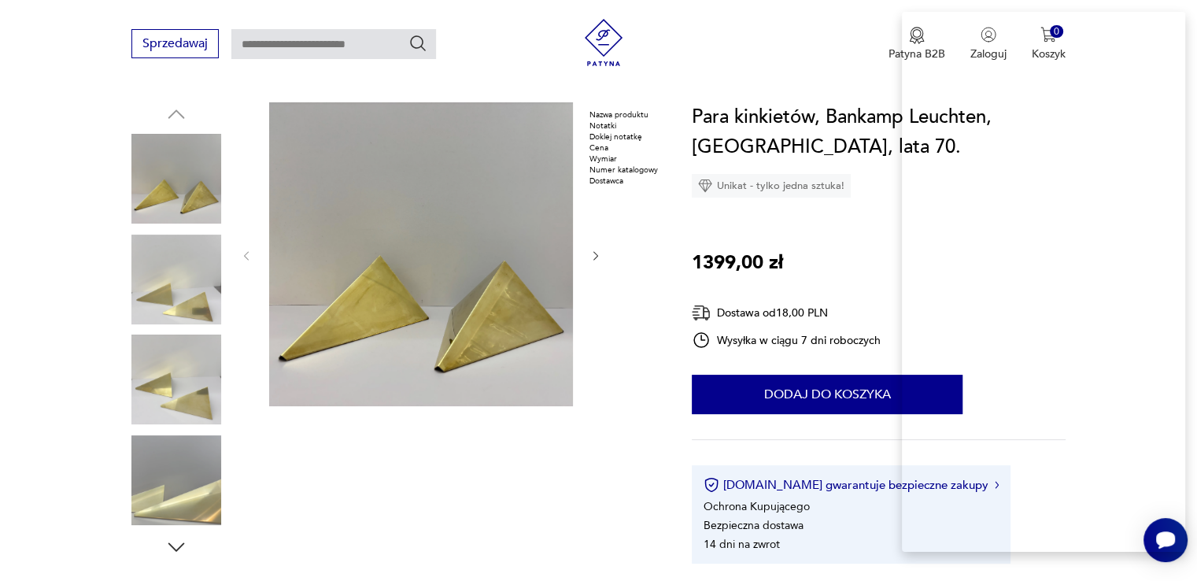
click at [658, 120] on div "Nazwa produktu" at bounding box center [624, 114] width 68 height 11
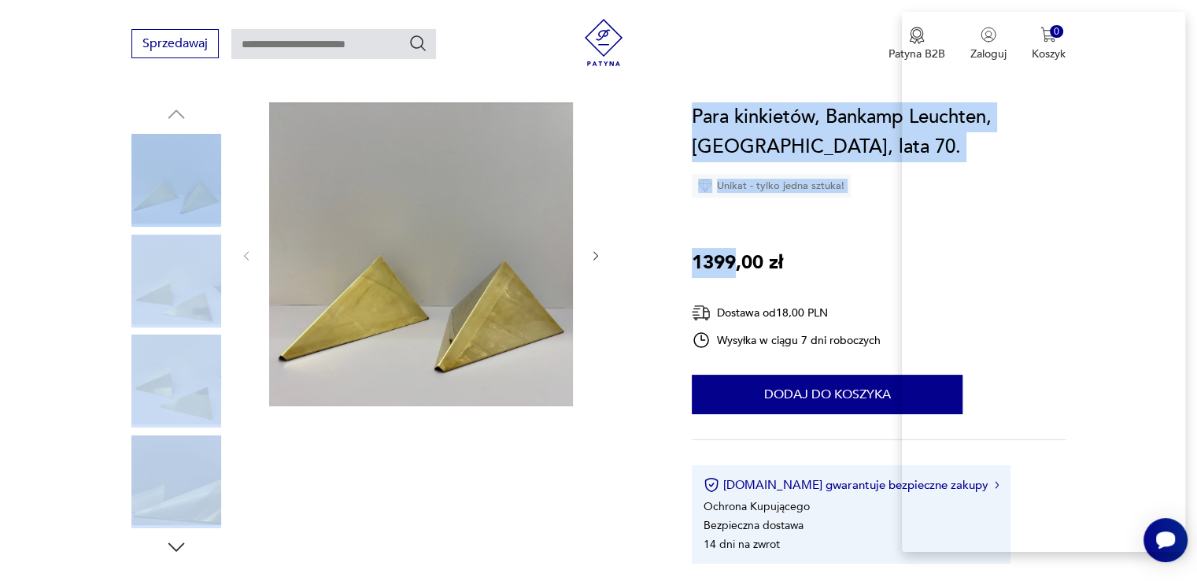
drag, startPoint x: 720, startPoint y: 261, endPoint x: 663, endPoint y: 261, distance: 56.7
click at [663, 261] on section "Opis produktu Para kinkietów wyprodukowanych dla Bankamp Leuchten w [GEOGRAPHIC…" at bounding box center [598, 592] width 1197 height 980
click at [696, 257] on p "1399,00 zł" at bounding box center [737, 263] width 91 height 30
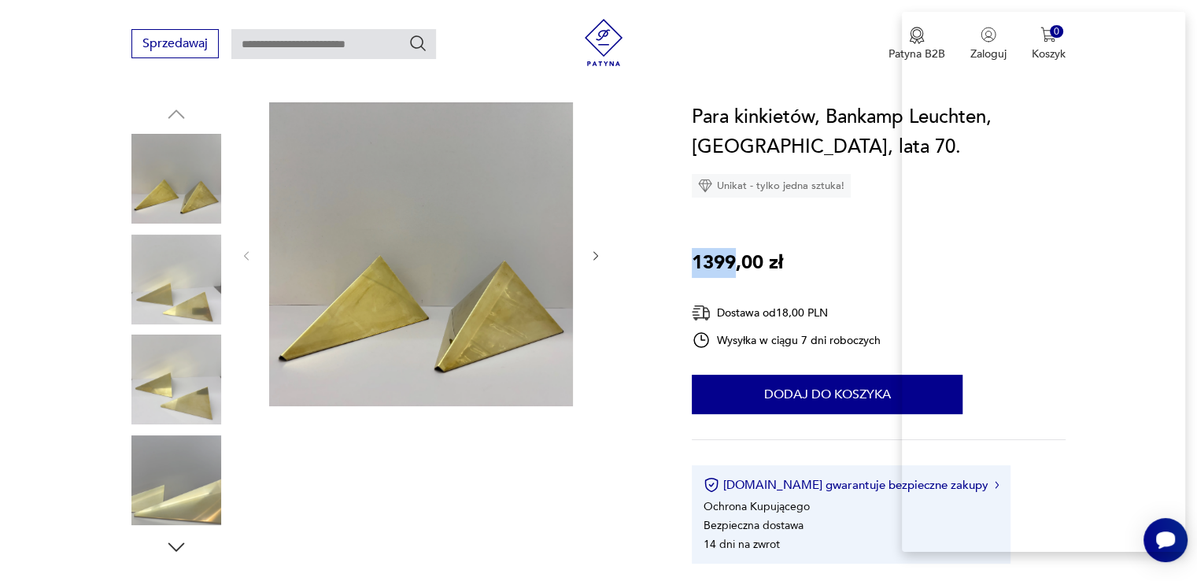
drag, startPoint x: 736, startPoint y: 263, endPoint x: 686, endPoint y: 266, distance: 49.7
click at [686, 266] on section "Opis produktu Para kinkietów wyprodukowanych dla Bankamp Leuchten w [GEOGRAPHIC…" at bounding box center [598, 592] width 1197 height 980
copy p "1399"
click at [831, 246] on div "Para kinkietów, Bankamp Leuchten, [GEOGRAPHIC_DATA], lata 70. Unikat - tylko je…" at bounding box center [879, 332] width 374 height 461
click at [874, 114] on h1 "Para kinkietów, Bankamp Leuchten, [GEOGRAPHIC_DATA], lata 70." at bounding box center [879, 132] width 374 height 60
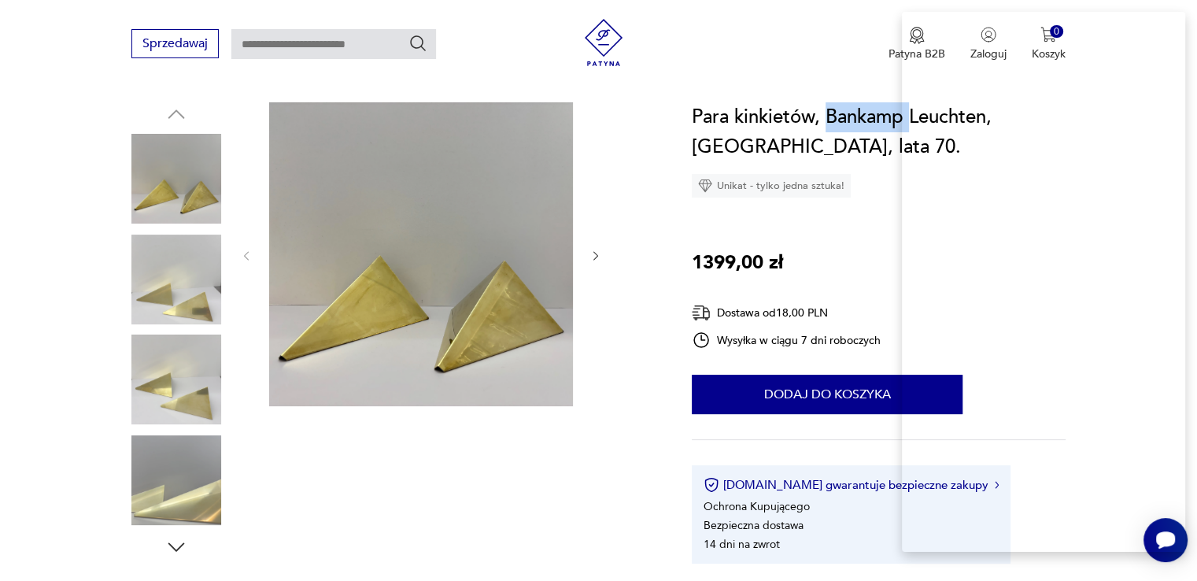
click at [874, 116] on h1 "Para kinkietów, Bankamp Leuchten, [GEOGRAPHIC_DATA], lata 70." at bounding box center [879, 132] width 374 height 60
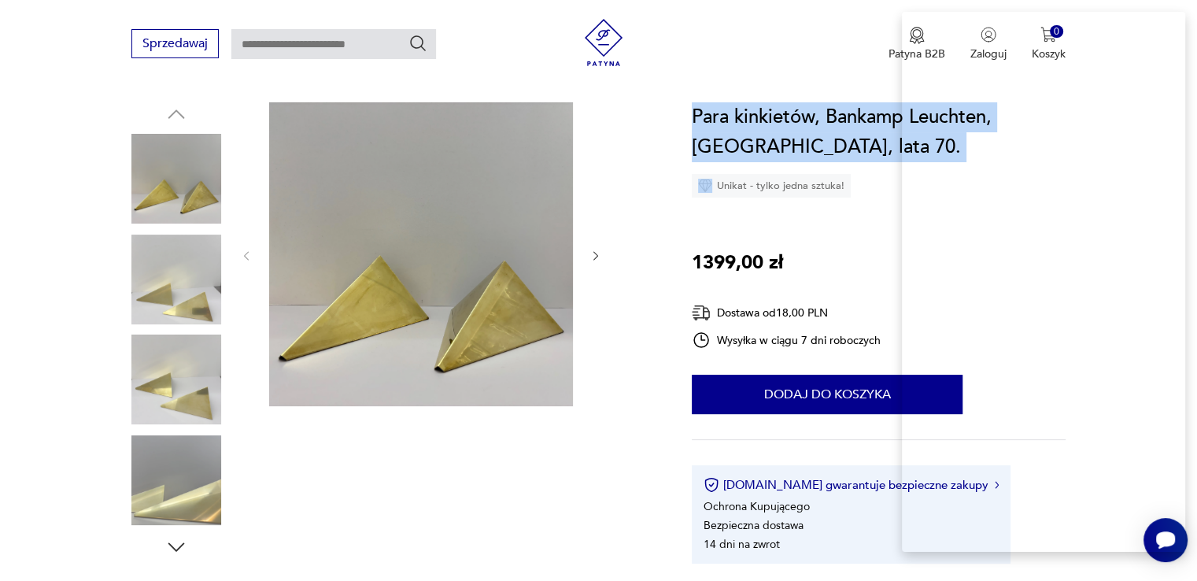
click at [874, 116] on h1 "Para kinkietów, Bankamp Leuchten, [GEOGRAPHIC_DATA], lata 70." at bounding box center [879, 132] width 374 height 60
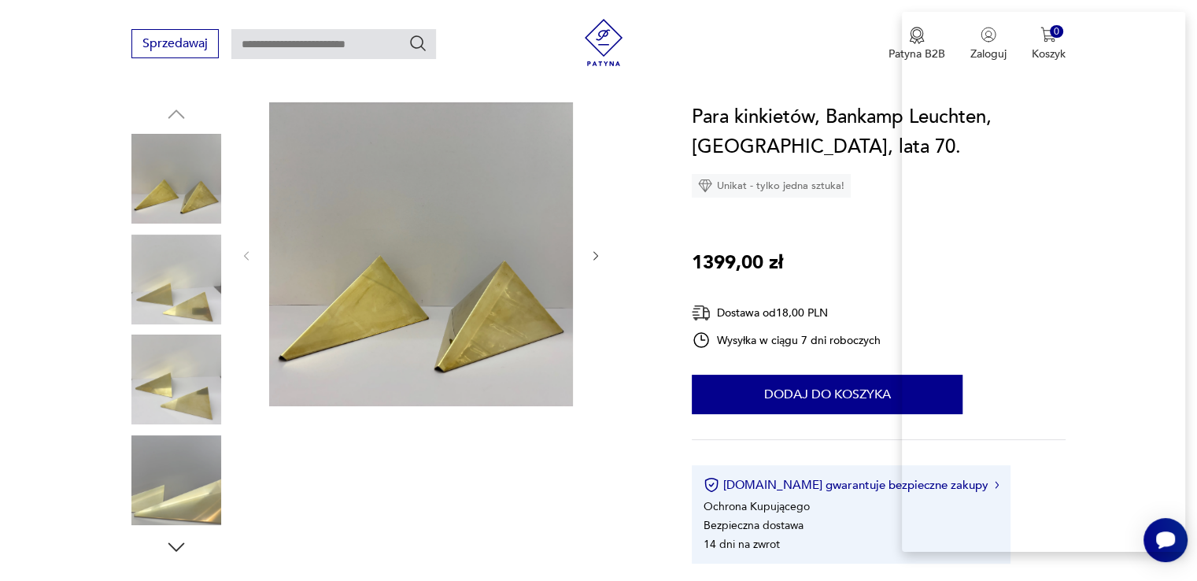
click at [782, 87] on div "Sprzedawaj Patyna B2B Zaloguj 0 Koszyk Twój koszyk ( 0 ) Brak produktów w koszy…" at bounding box center [598, 45] width 1197 height 91
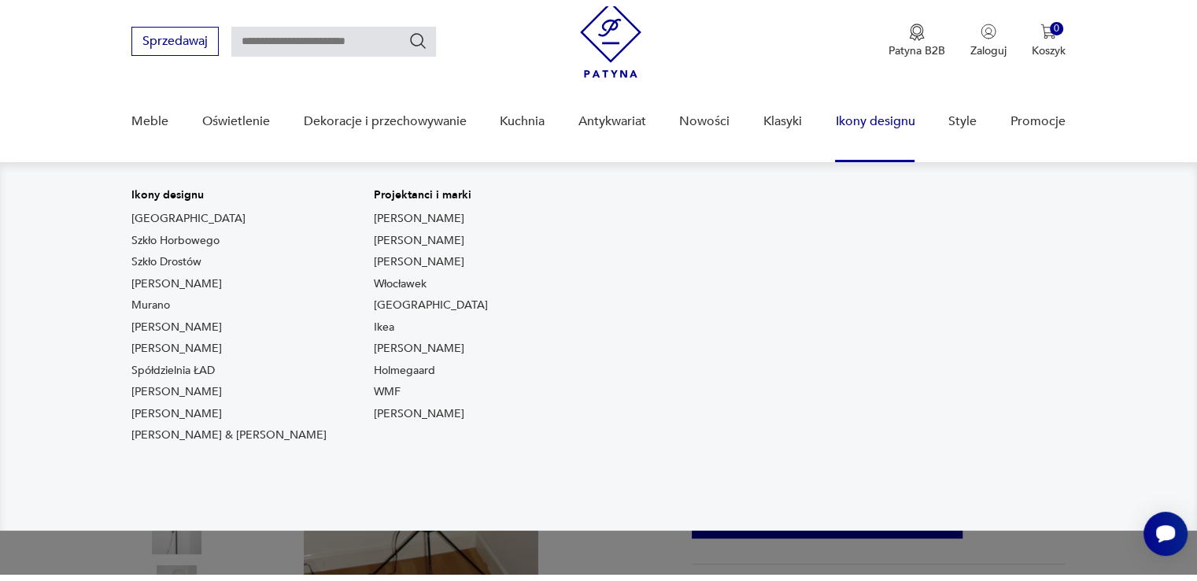
scroll to position [157, 0]
